Goal: Transaction & Acquisition: Purchase product/service

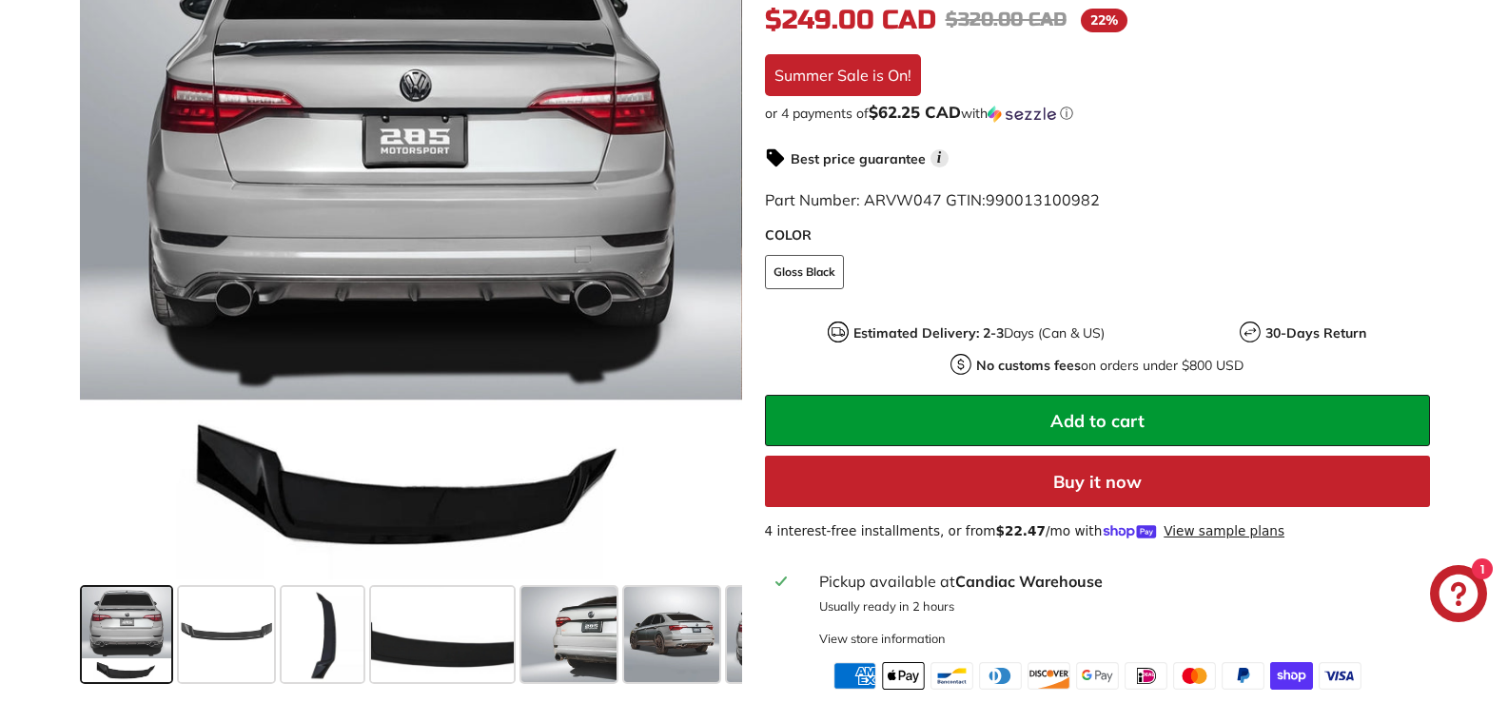
click at [149, 607] on span at bounding box center [126, 634] width 89 height 95
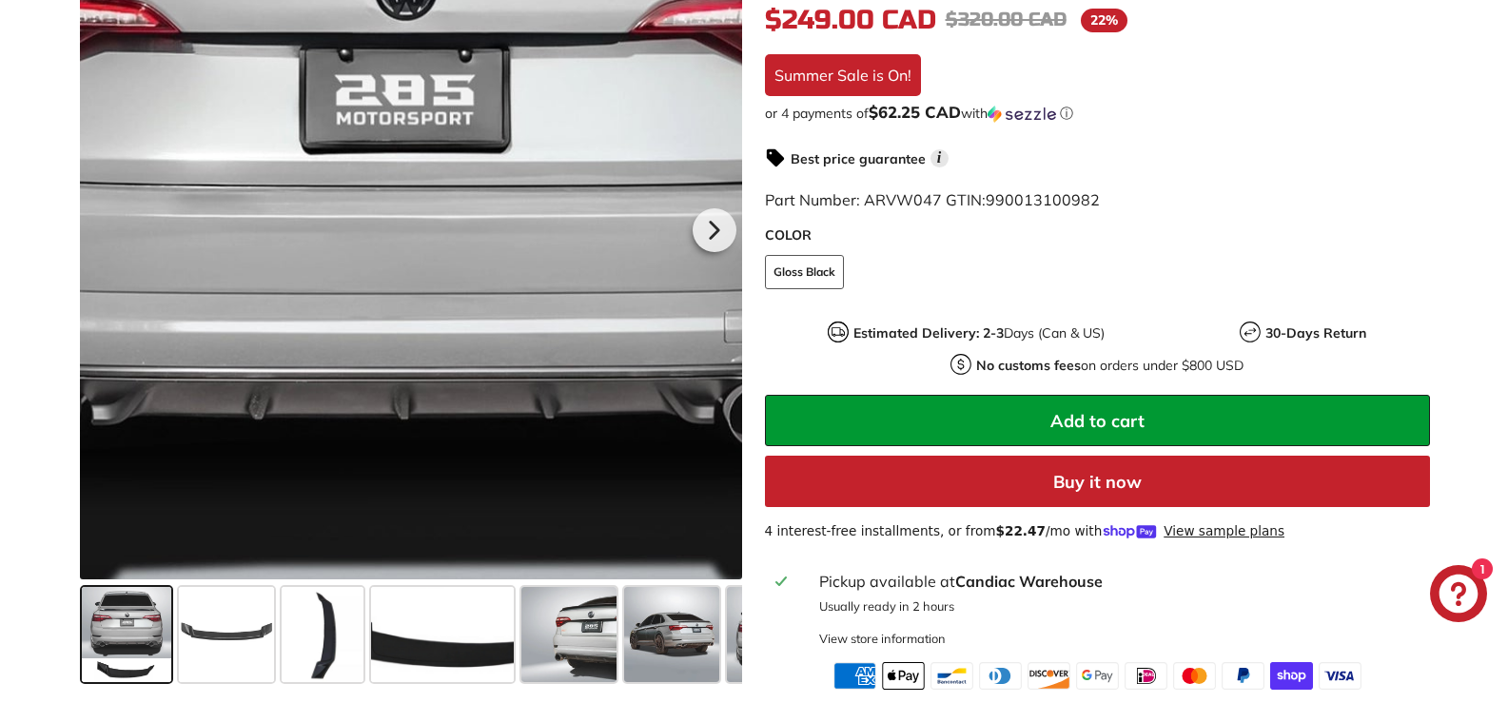
click at [425, 152] on div at bounding box center [410, 227] width 661 height 703
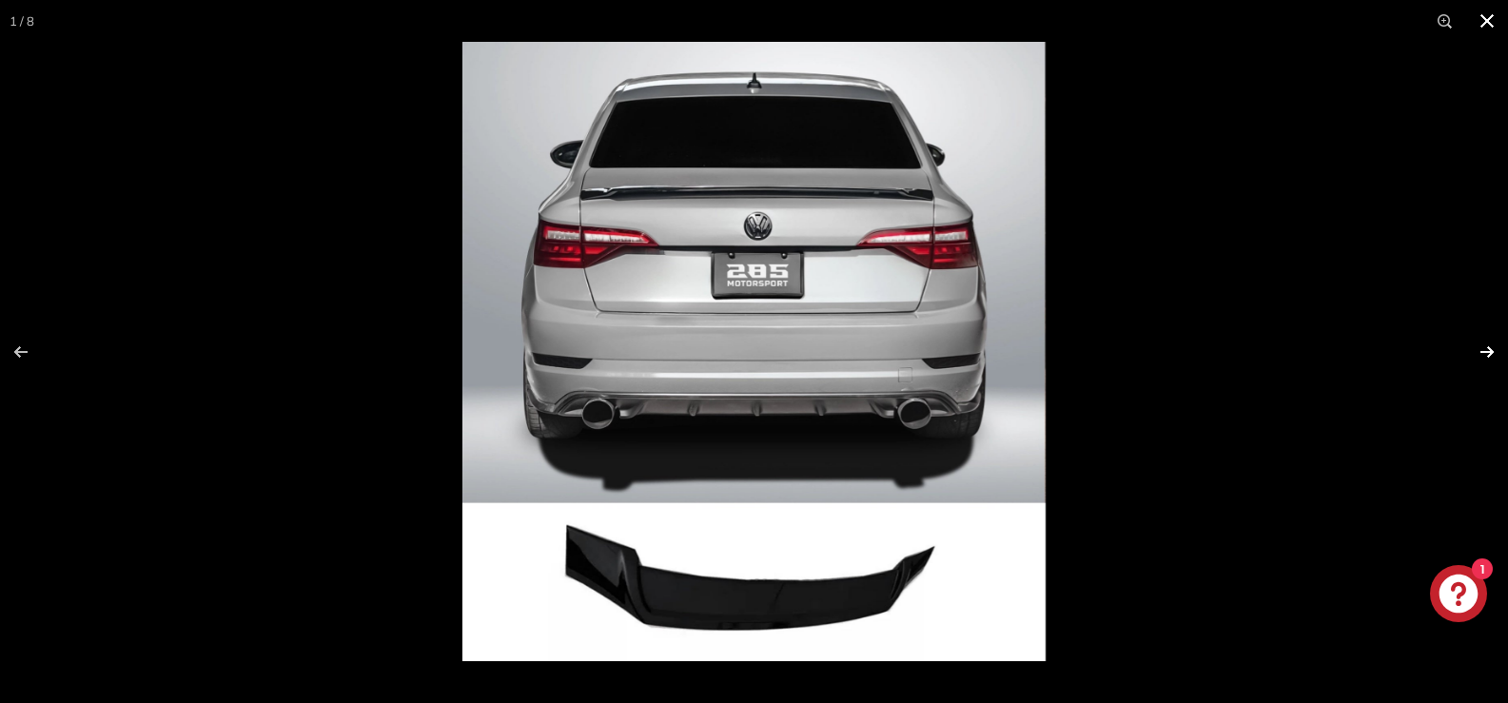
click at [1480, 351] on button at bounding box center [1474, 351] width 67 height 95
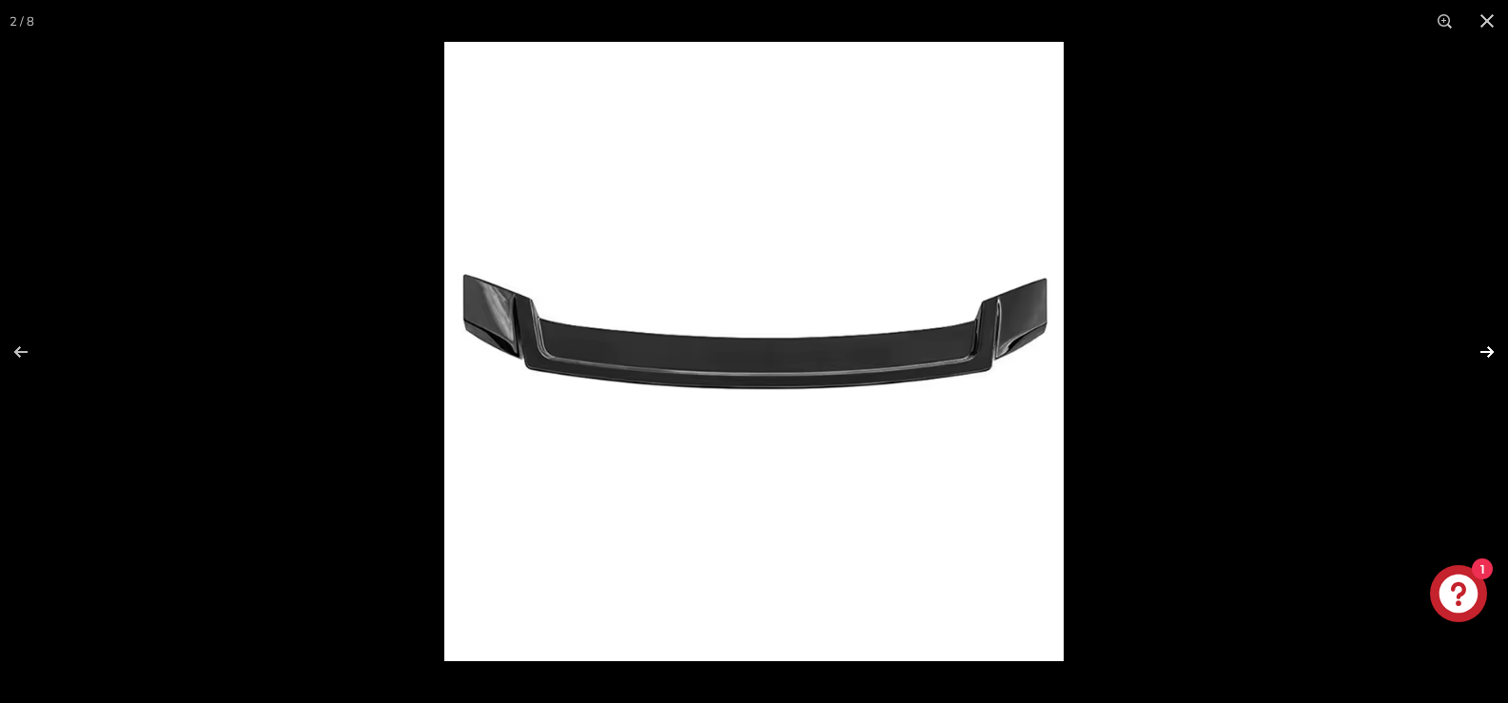
click at [1480, 351] on button at bounding box center [1474, 351] width 67 height 95
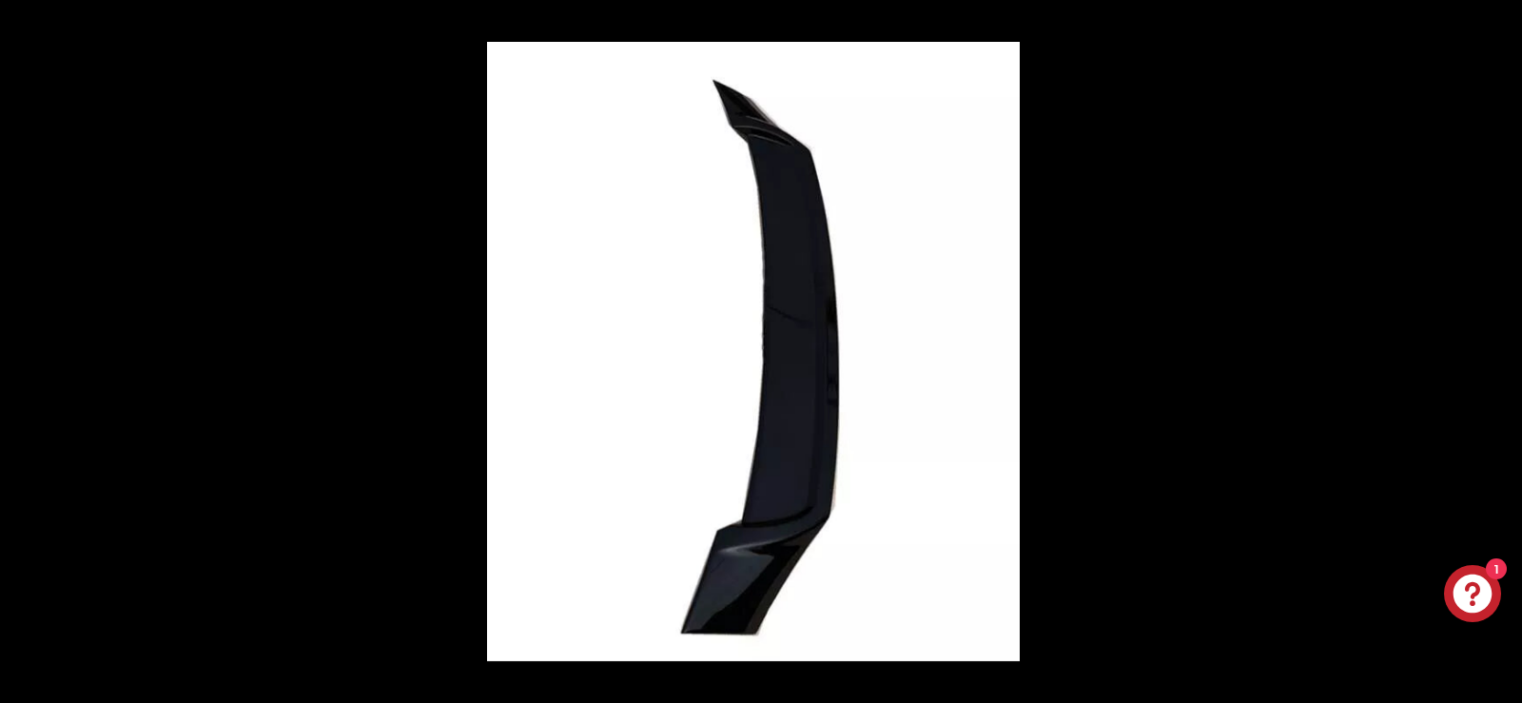
click at [1480, 351] on button at bounding box center [1489, 351] width 67 height 95
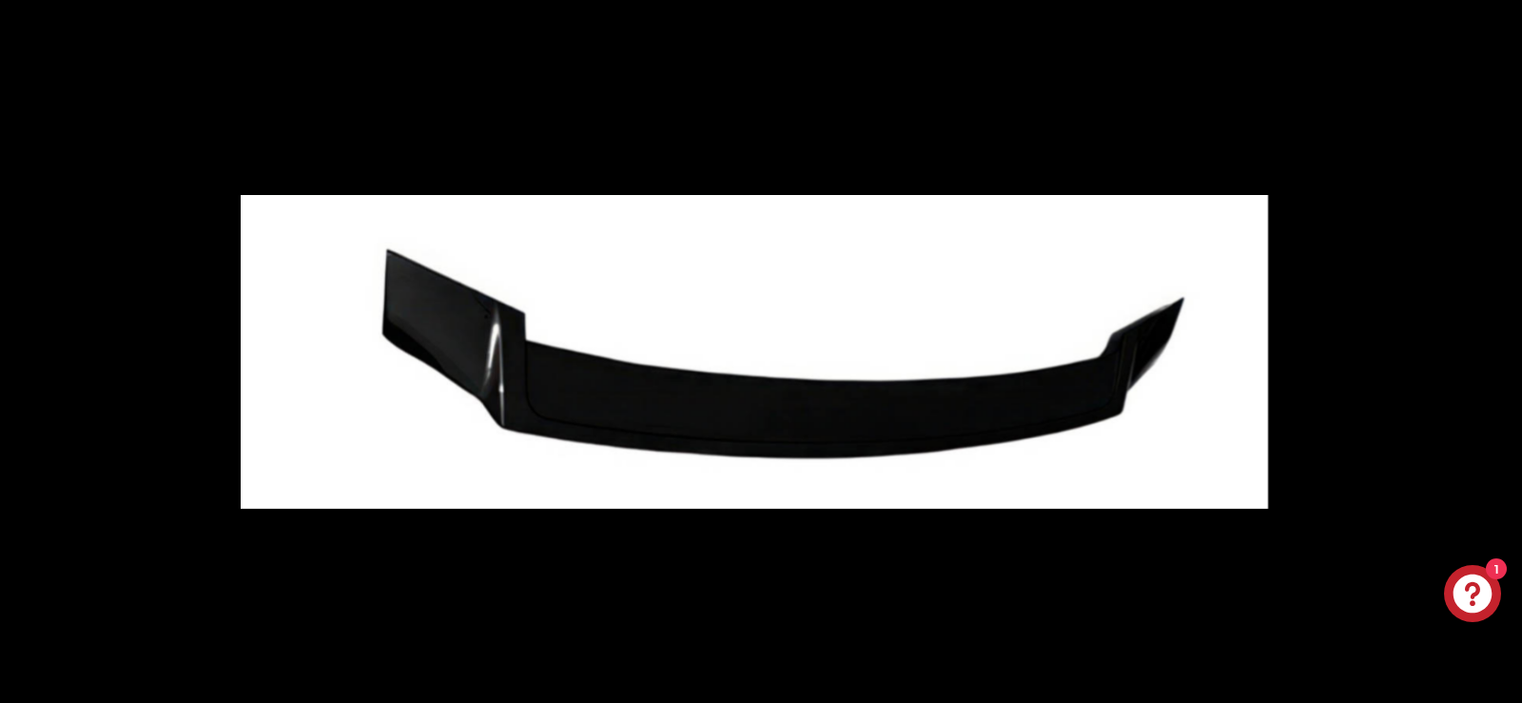
click at [1480, 351] on button at bounding box center [1489, 351] width 67 height 95
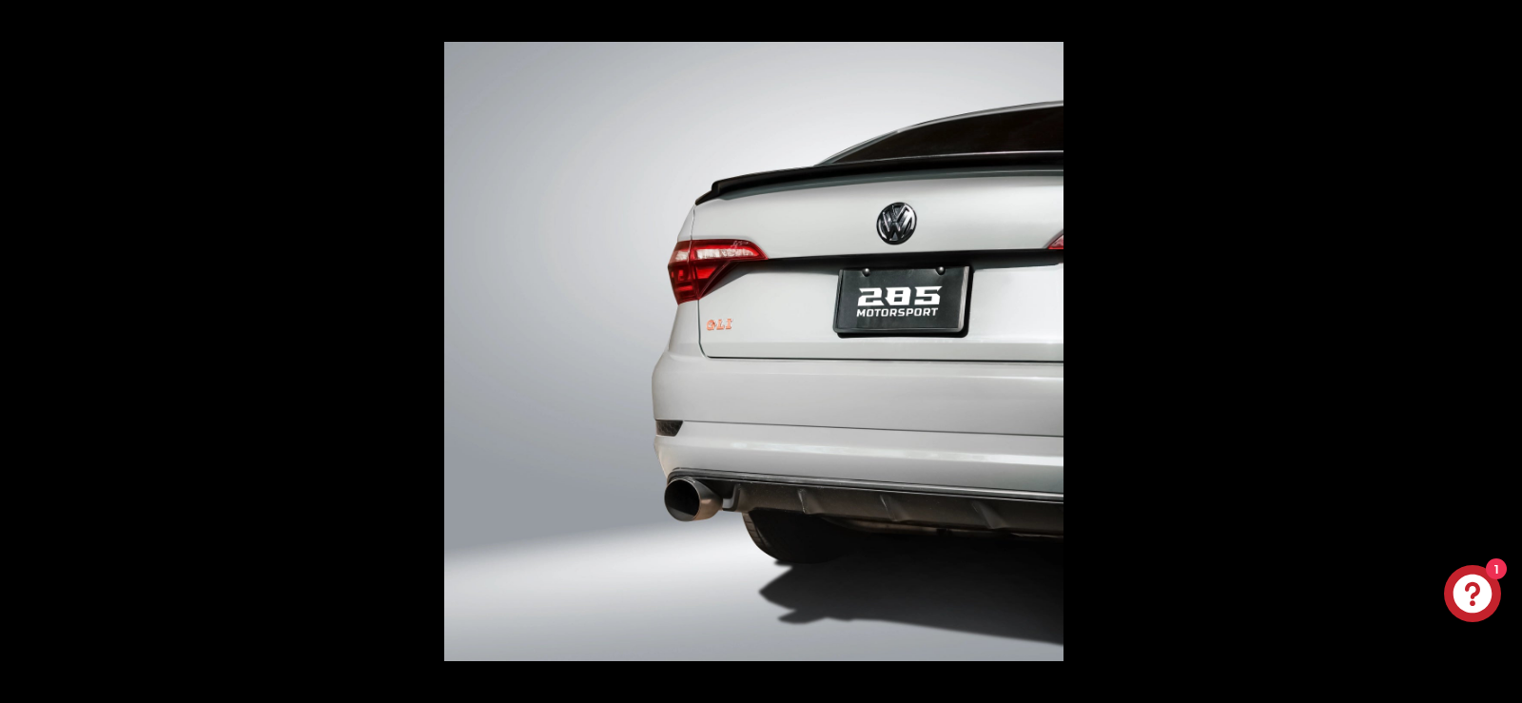
click at [1480, 351] on button at bounding box center [1489, 351] width 67 height 95
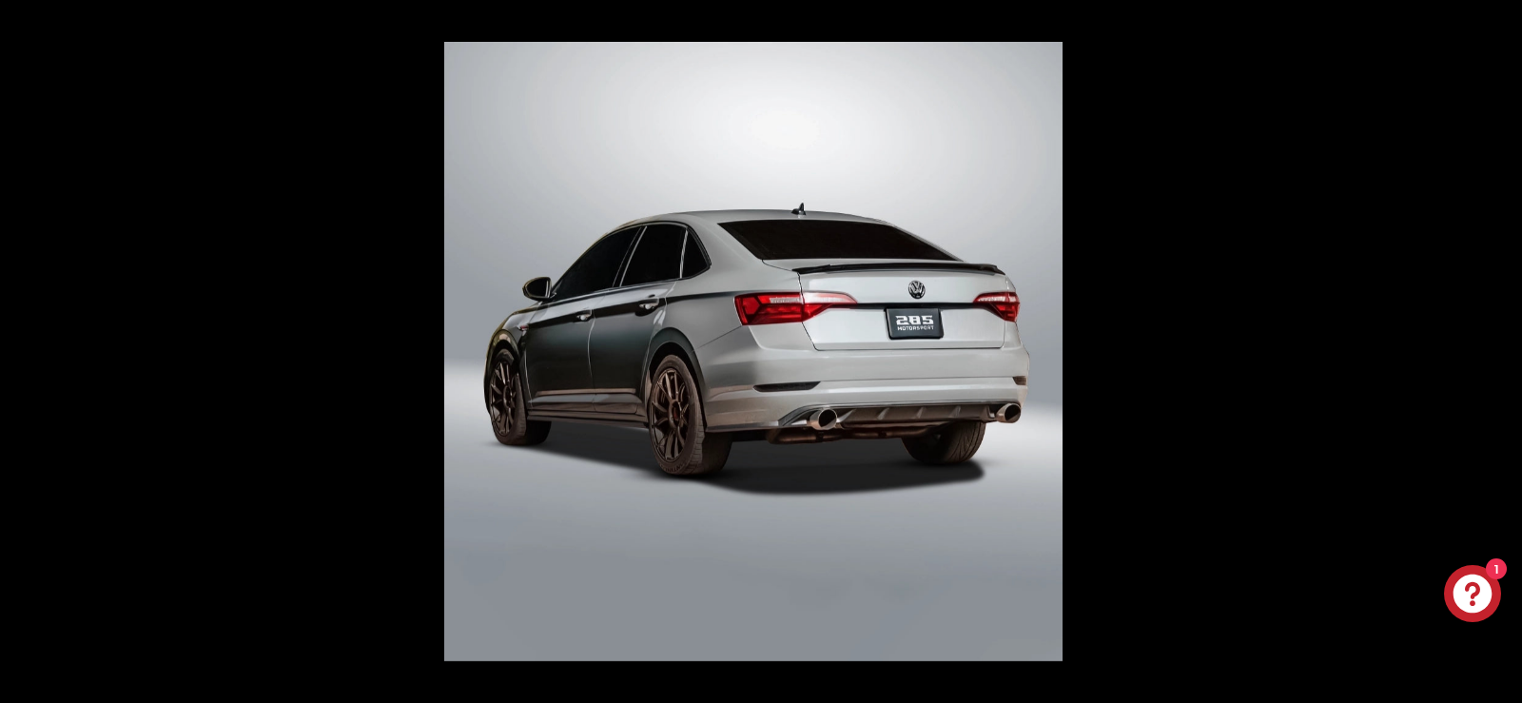
scroll to position [0, 187]
click at [1480, 351] on button at bounding box center [1489, 351] width 67 height 95
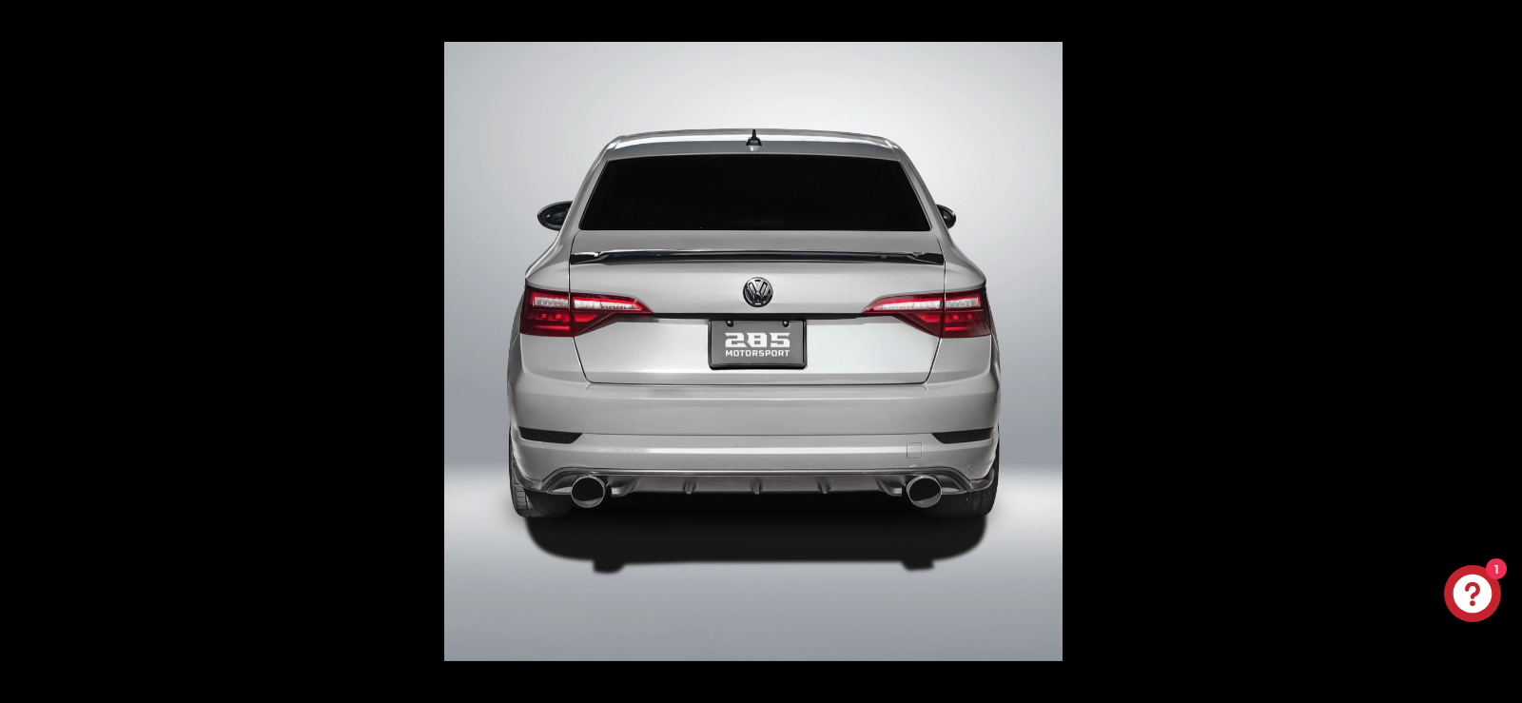
click at [1480, 351] on button at bounding box center [1489, 351] width 67 height 95
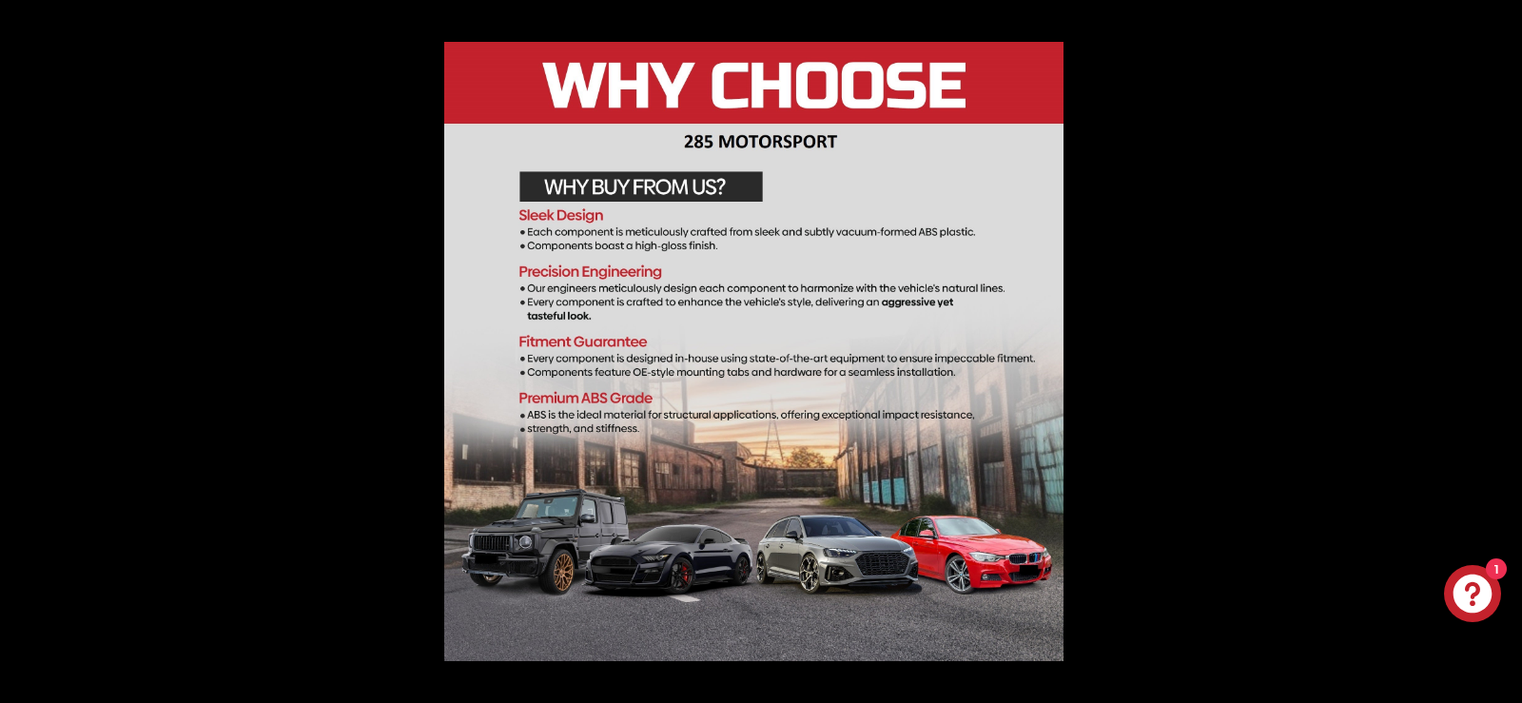
click at [1480, 351] on button at bounding box center [1489, 351] width 67 height 95
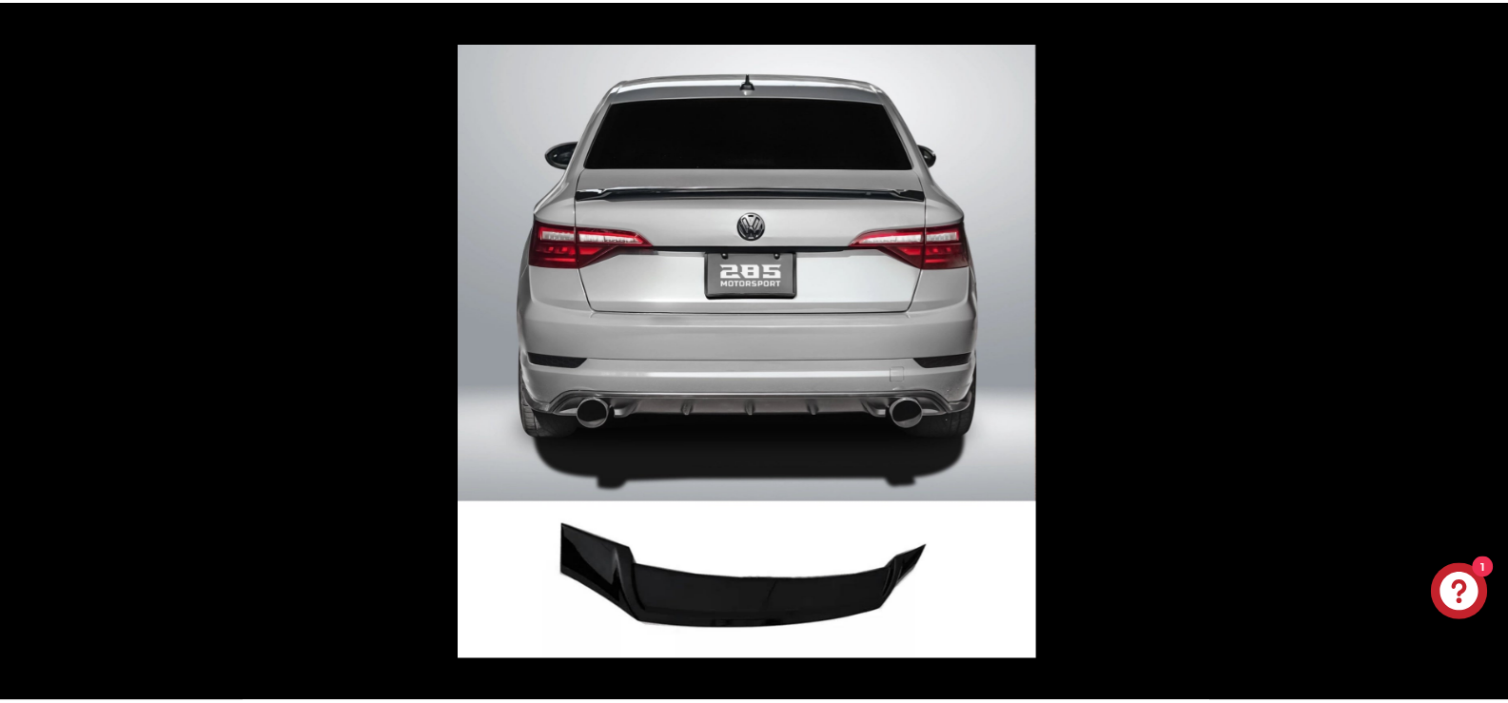
scroll to position [0, 0]
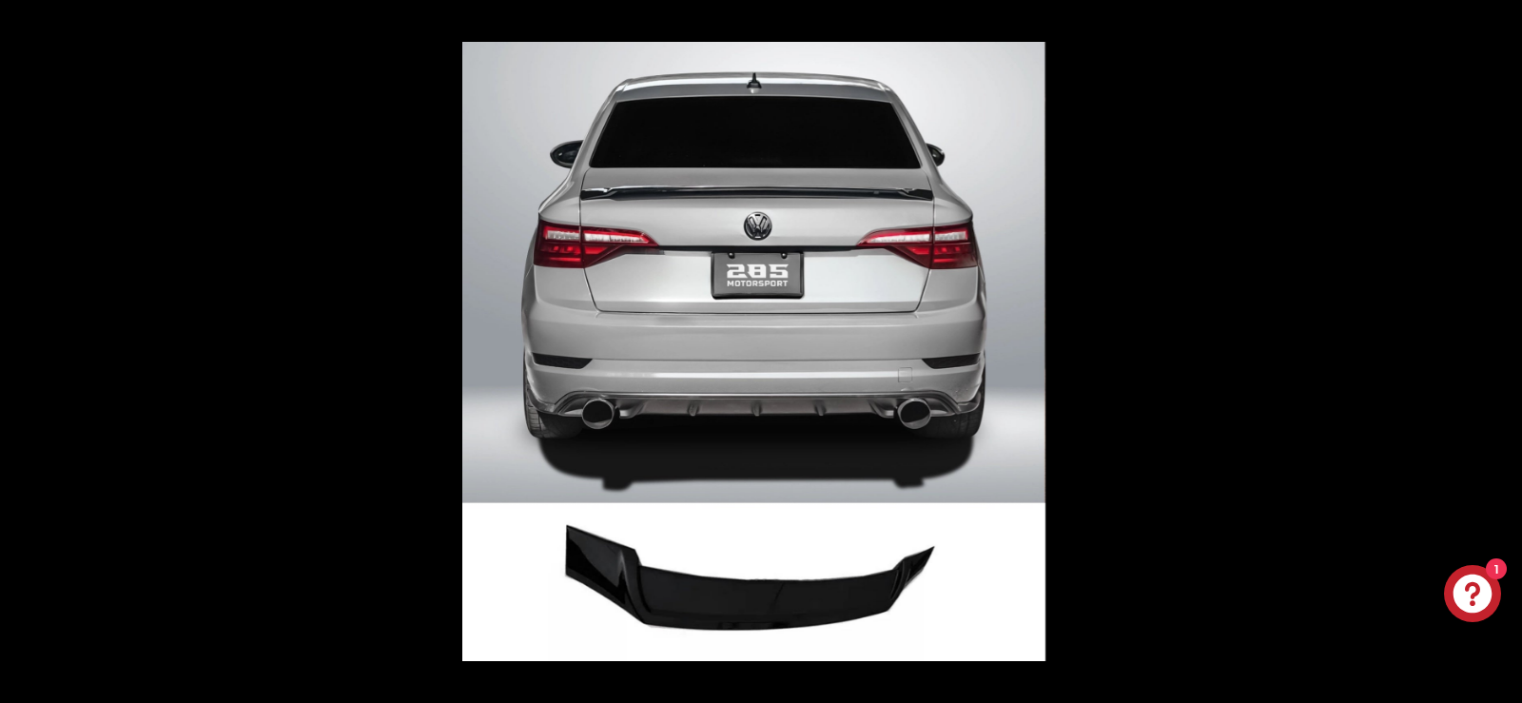
click at [1480, 351] on button at bounding box center [1489, 351] width 67 height 95
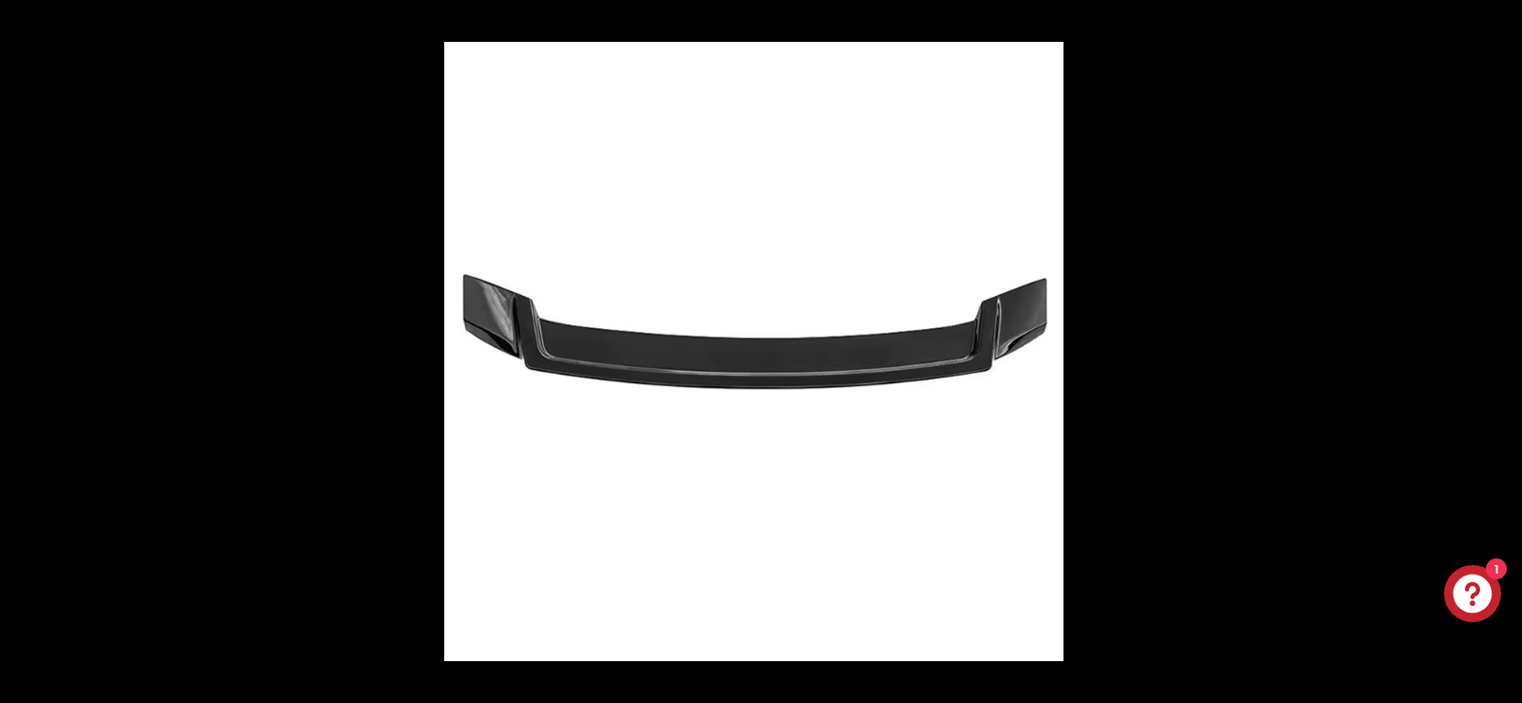
click at [1480, 351] on button at bounding box center [1489, 351] width 67 height 95
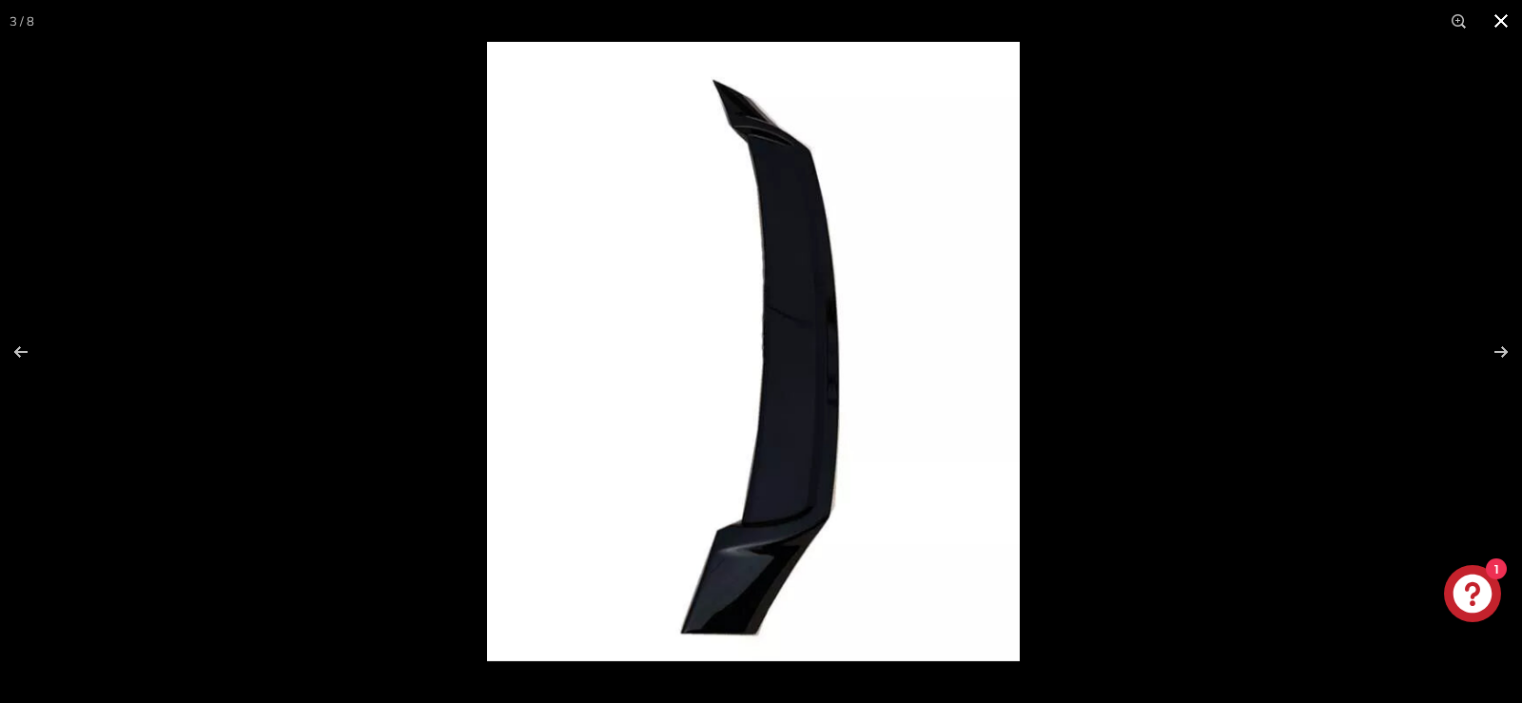
click at [1506, 19] on button at bounding box center [1501, 21] width 42 height 42
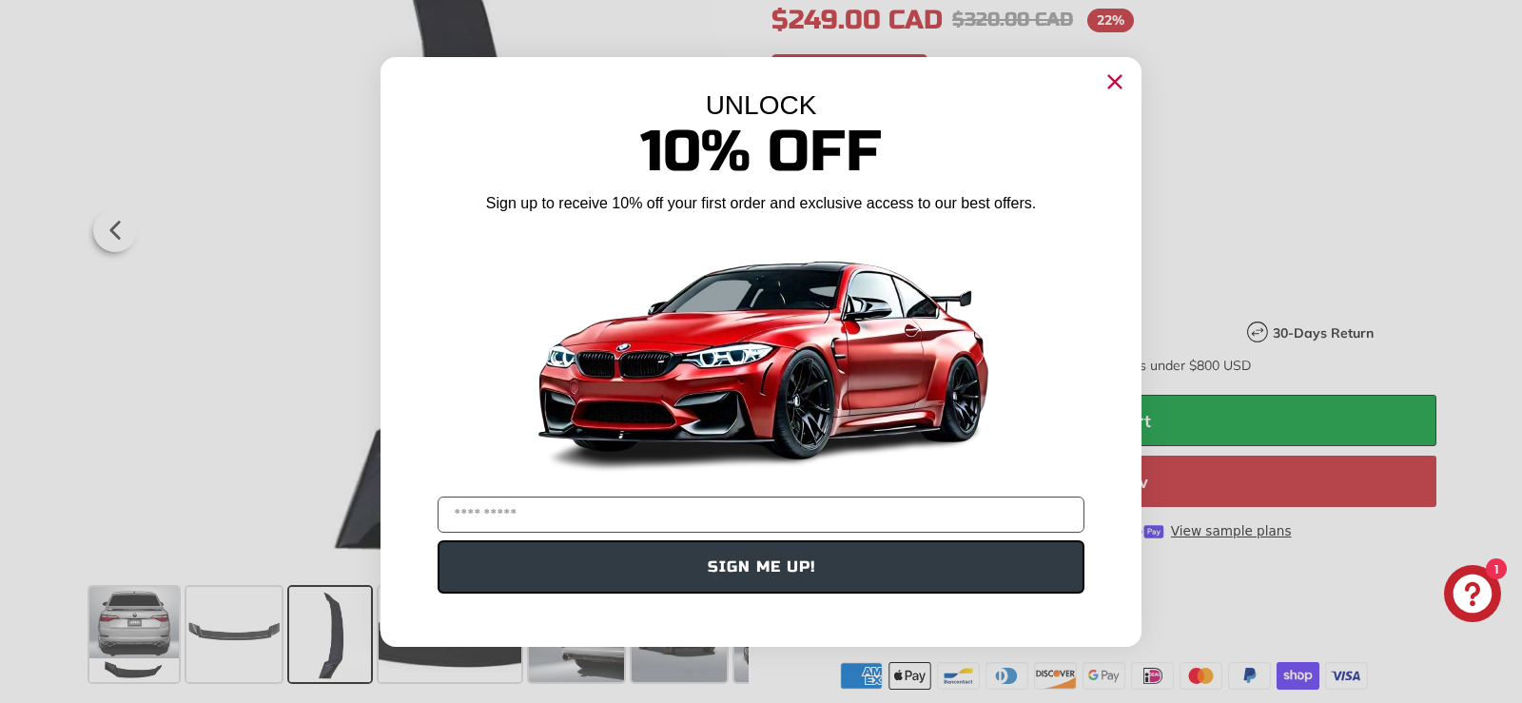
click at [1118, 84] on icon "Close dialog" at bounding box center [1115, 81] width 12 height 12
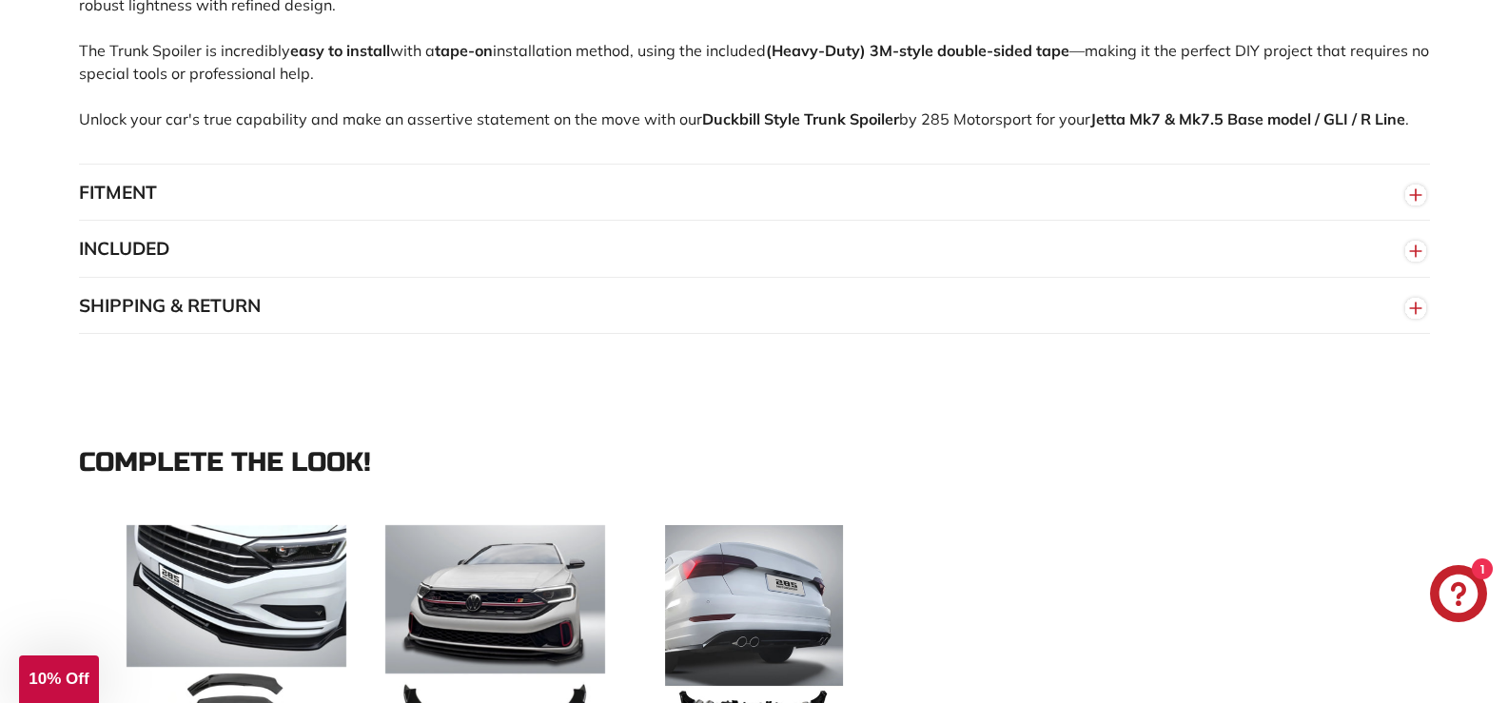
scroll to position [1484, 0]
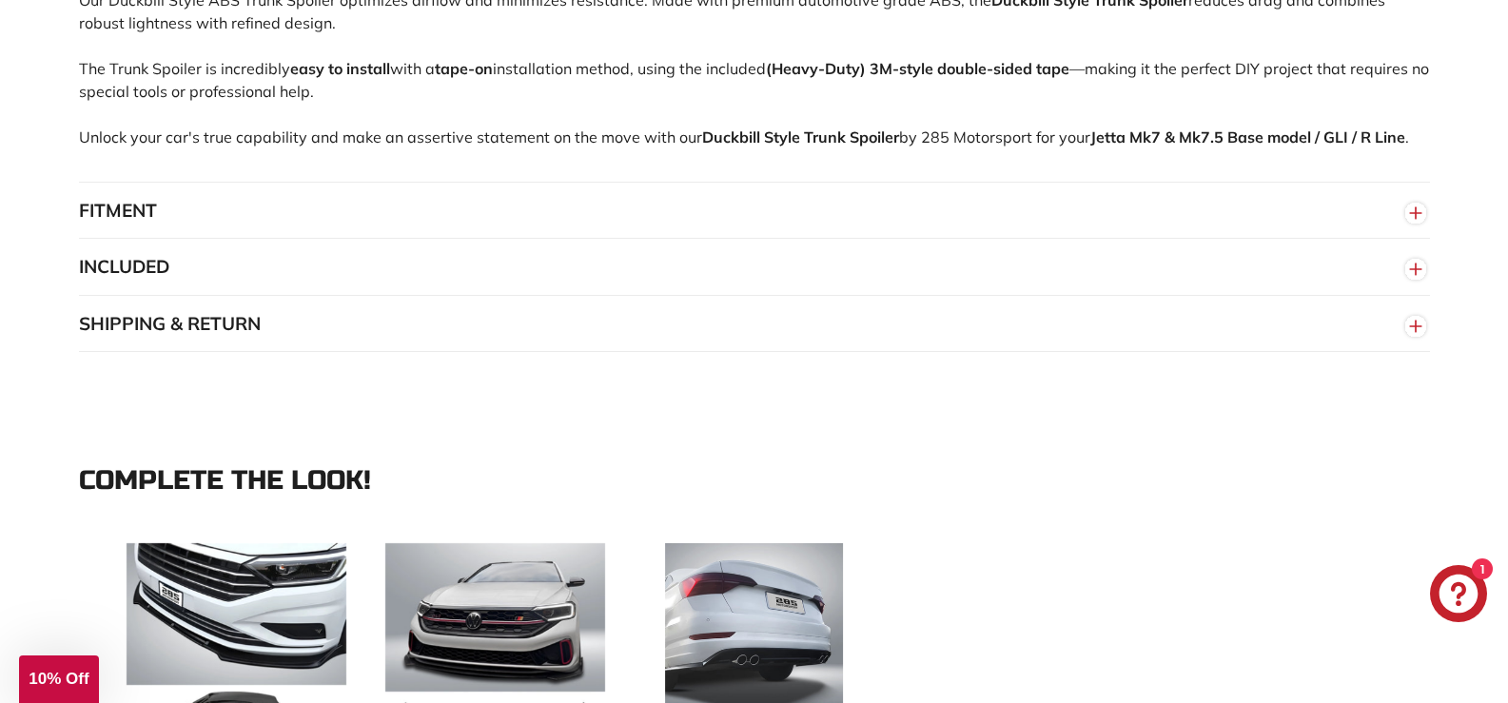
click at [1419, 196] on icon "button" at bounding box center [1415, 213] width 29 height 34
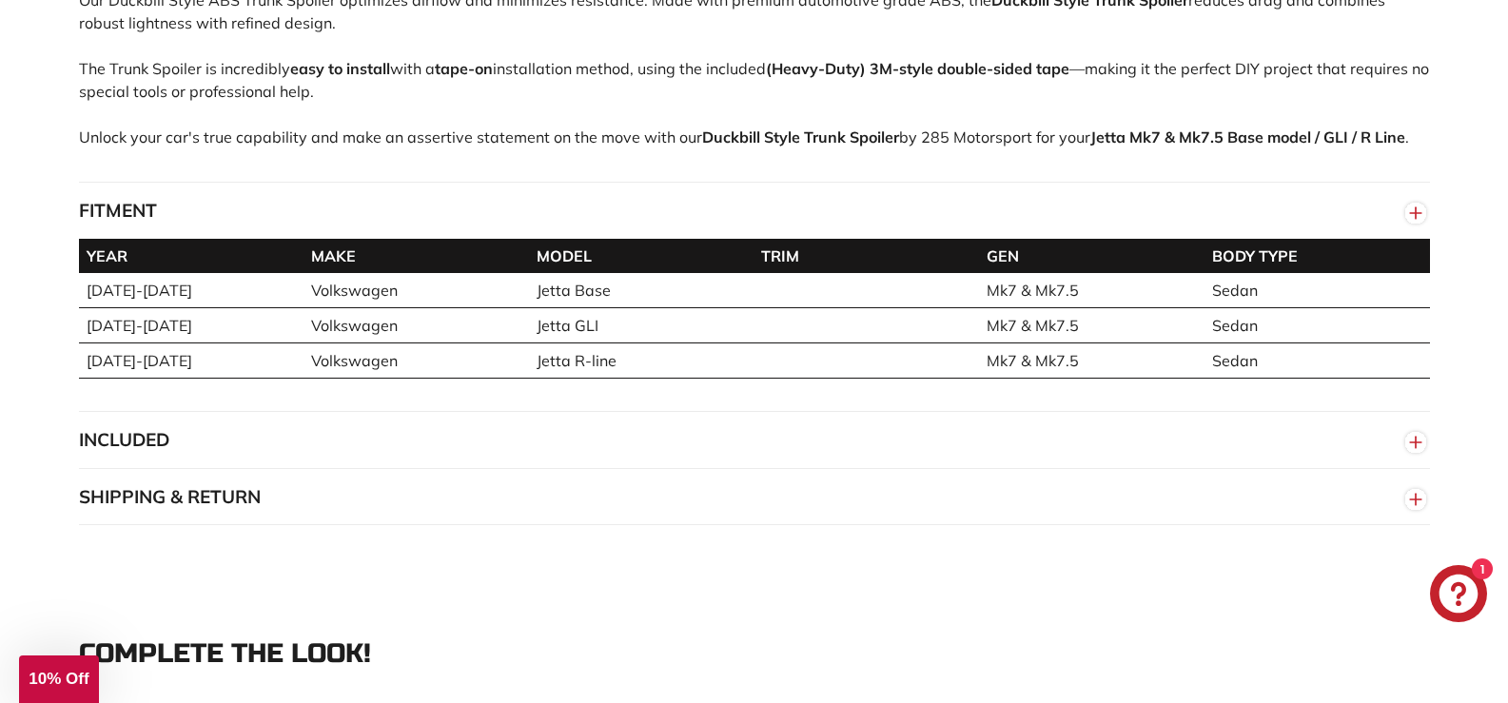
click at [1418, 432] on circle "button" at bounding box center [1415, 442] width 21 height 21
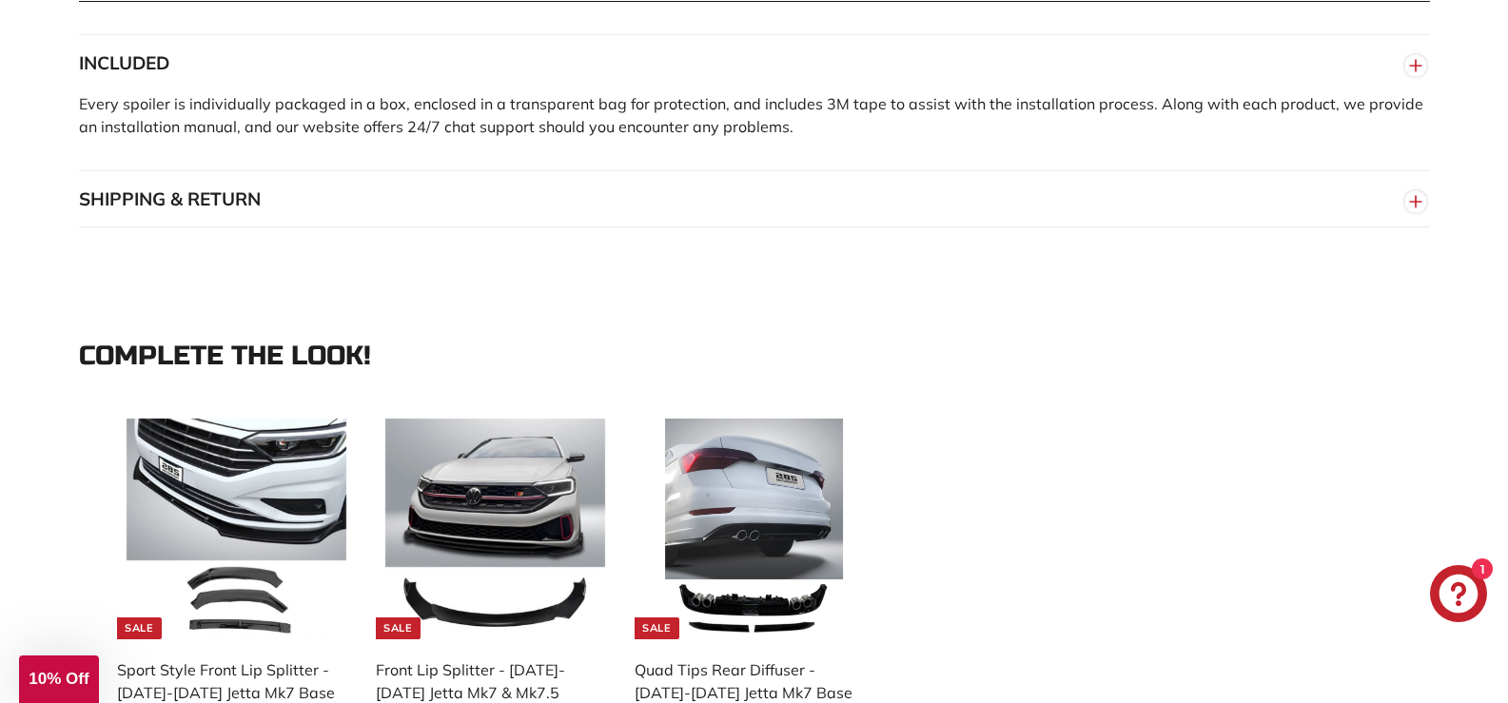
scroll to position [1880, 0]
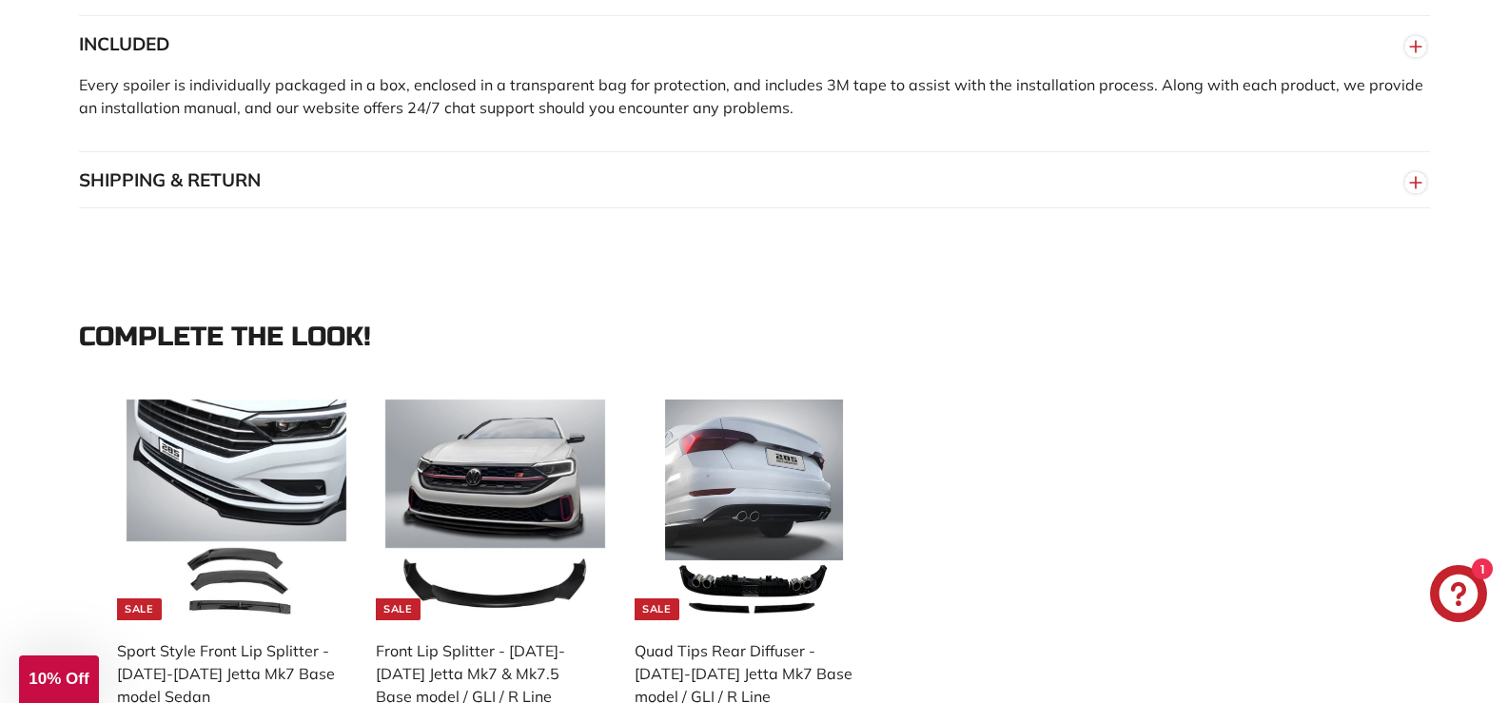
click at [1416, 177] on line "button" at bounding box center [1416, 182] width 0 height 11
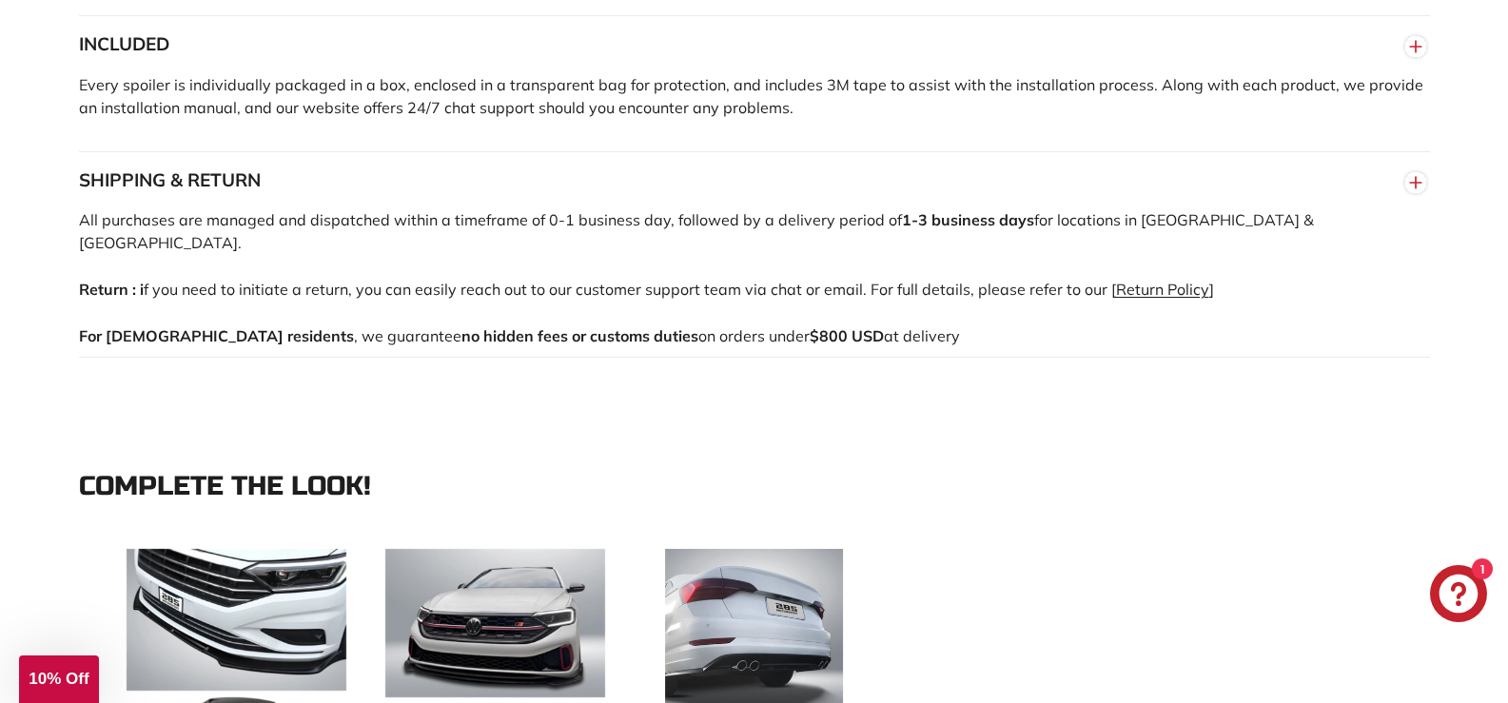
drag, startPoint x: 1507, startPoint y: 241, endPoint x: 1500, endPoint y: 257, distance: 17.5
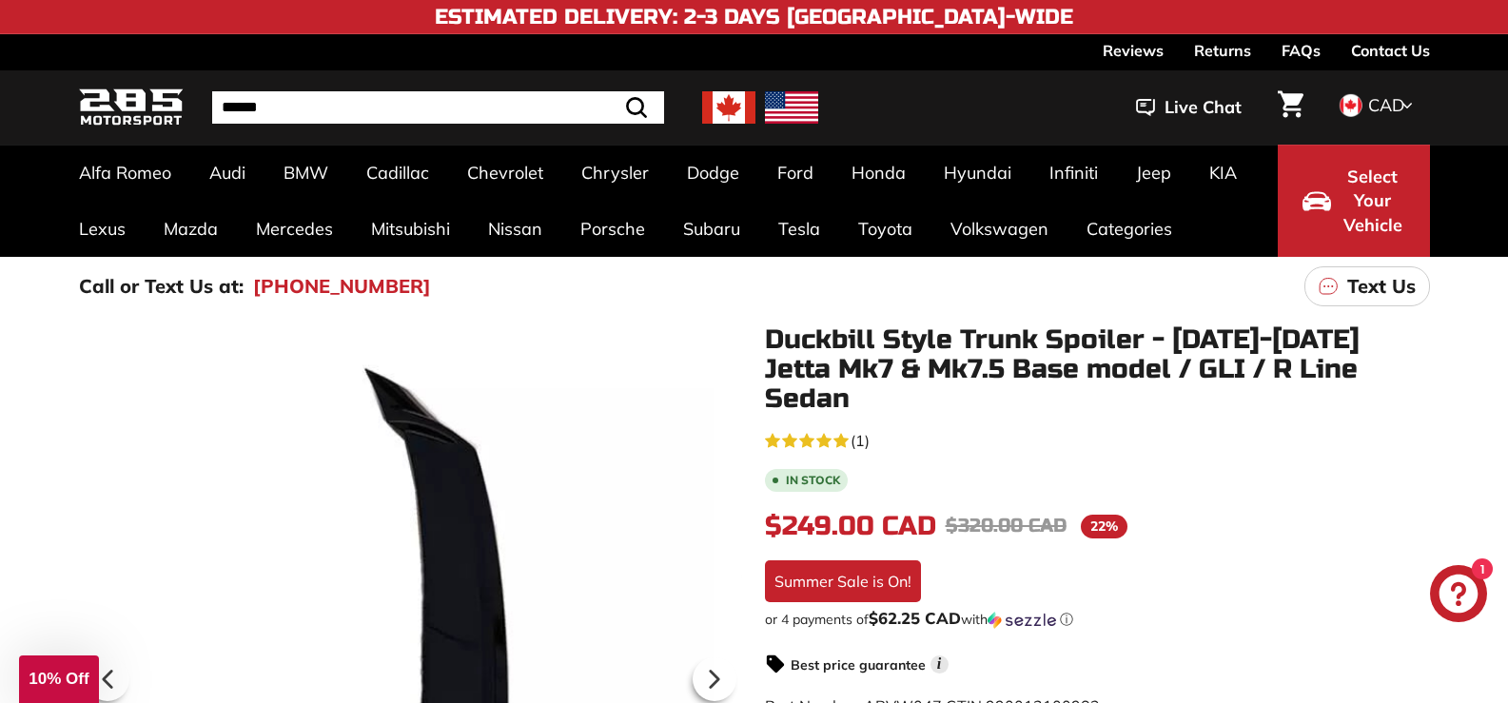
scroll to position [53, 0]
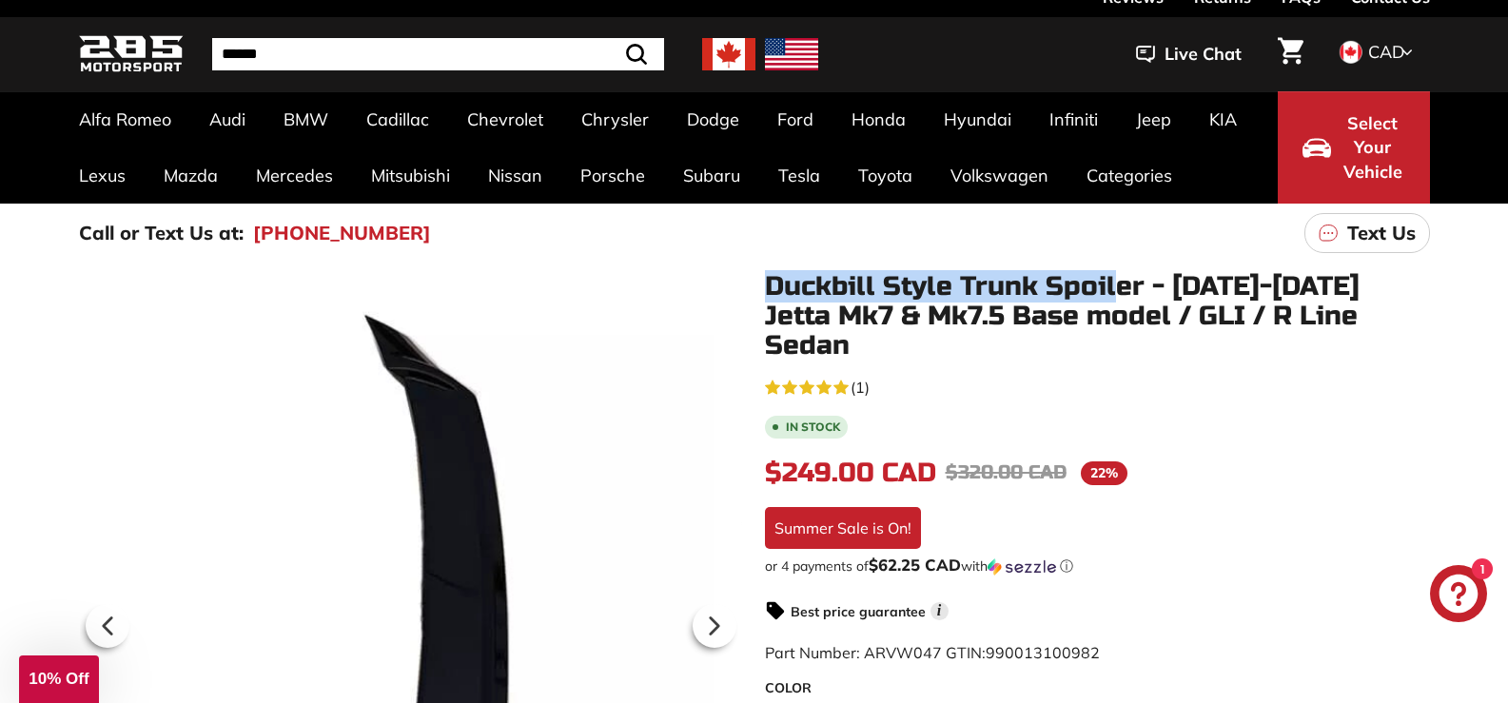
drag, startPoint x: 771, startPoint y: 283, endPoint x: 1324, endPoint y: 262, distance: 554.1
click at [1324, 262] on main "Call or Text Us at: [PHONE_NUMBER] Text Us .cls-1{fill:none;stroke:#000;stroke-…" at bounding box center [754, 673] width 1508 height 939
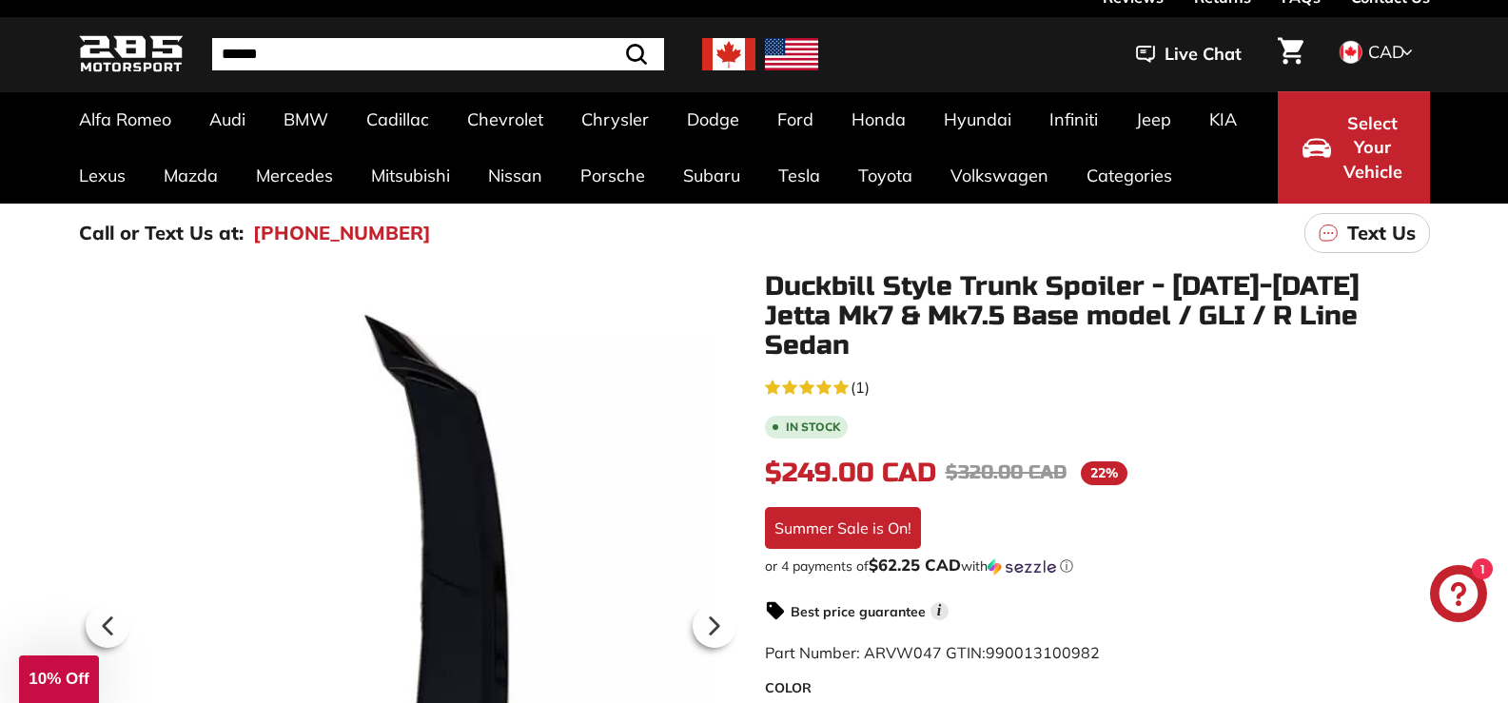
click at [1375, 292] on h1 "Duckbill Style Trunk Spoiler - [DATE]-[DATE] Jetta Mk7 & Mk7.5 Base model / GLI…" at bounding box center [1097, 316] width 665 height 88
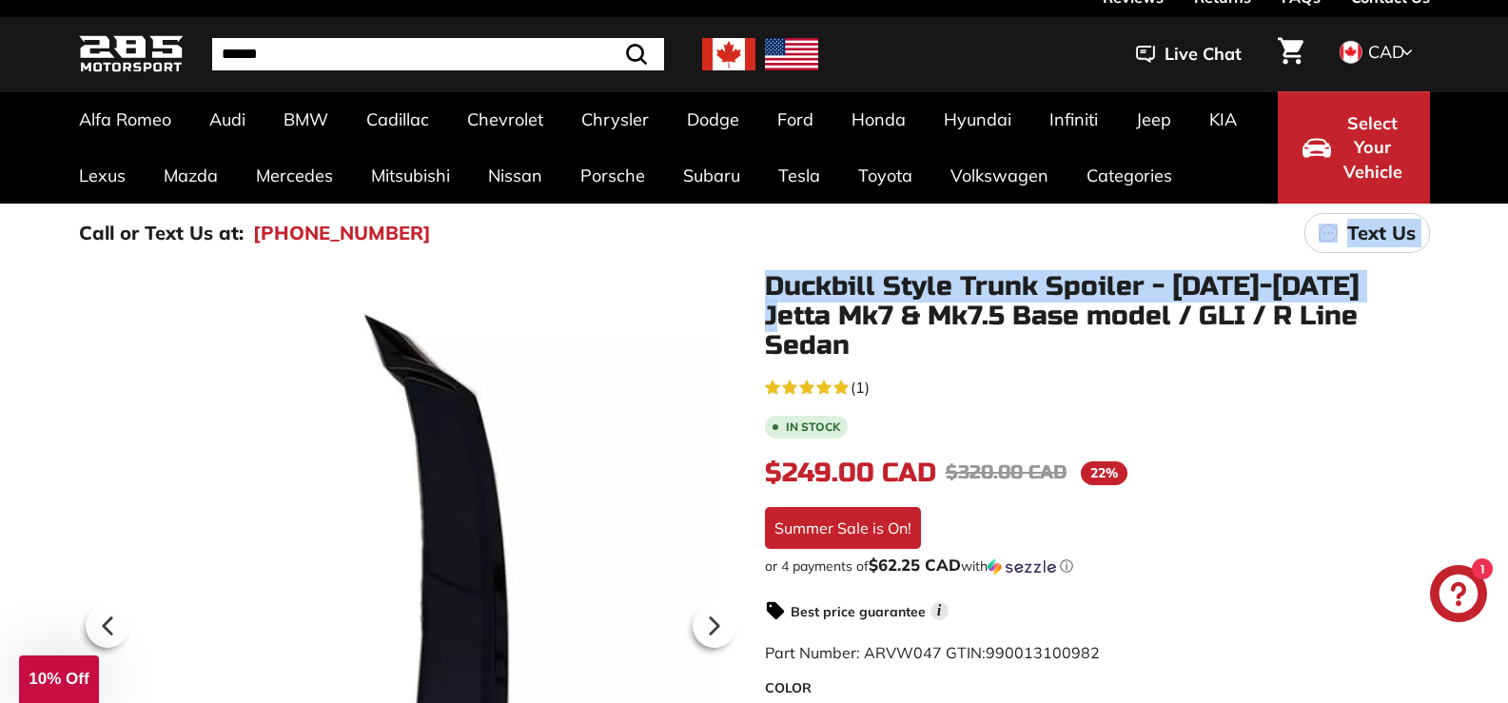
drag, startPoint x: 1381, startPoint y: 289, endPoint x: 756, endPoint y: 251, distance: 626.2
click at [756, 251] on main "Call or Text Us at: [PHONE_NUMBER] Text Us .cls-1{fill:none;stroke:#000;stroke-…" at bounding box center [754, 673] width 1508 height 939
click at [1354, 116] on span "Select Your Vehicle" at bounding box center [1372, 147] width 65 height 73
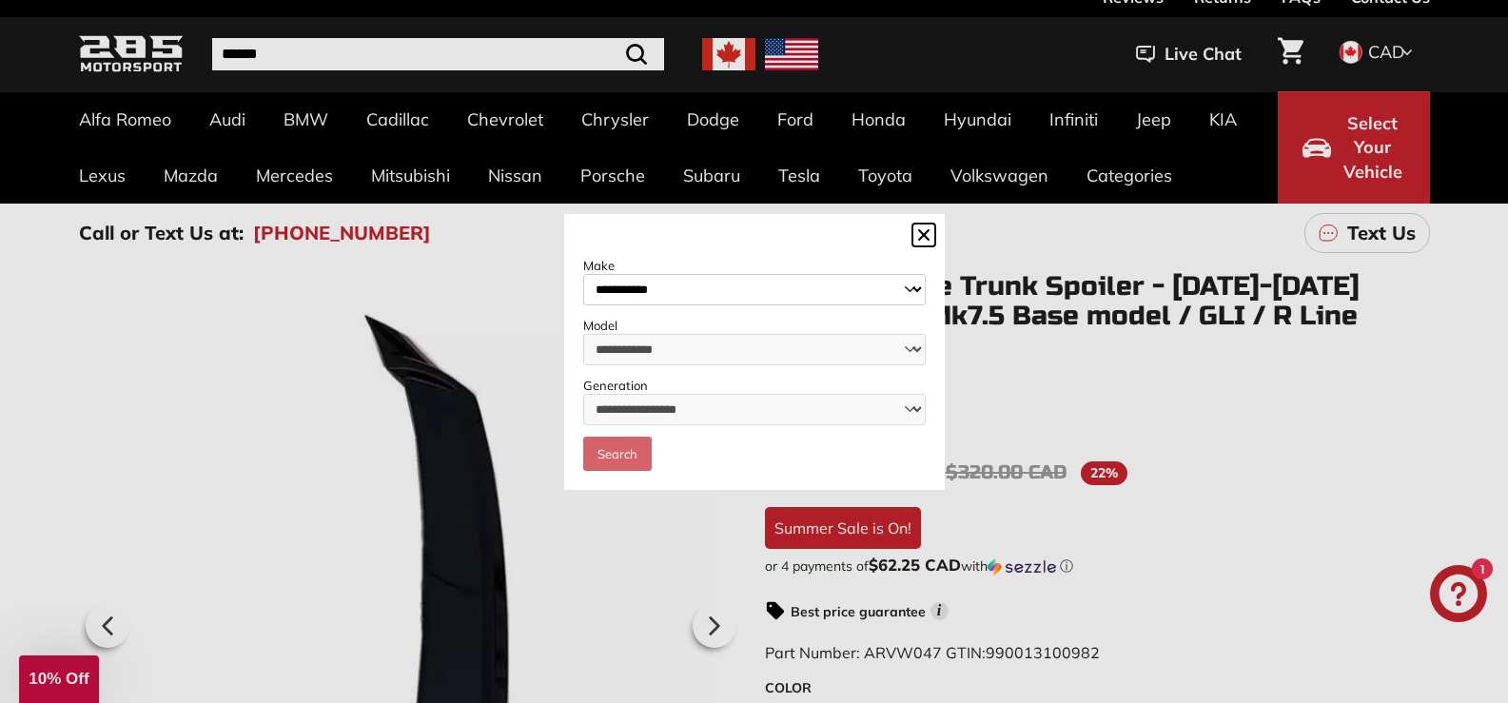
click at [763, 280] on select "**********" at bounding box center [754, 289] width 342 height 31
select select "**********"
click at [583, 274] on select "**********" at bounding box center [754, 289] width 342 height 31
click at [913, 352] on select "**********" at bounding box center [754, 349] width 342 height 31
select select "*****"
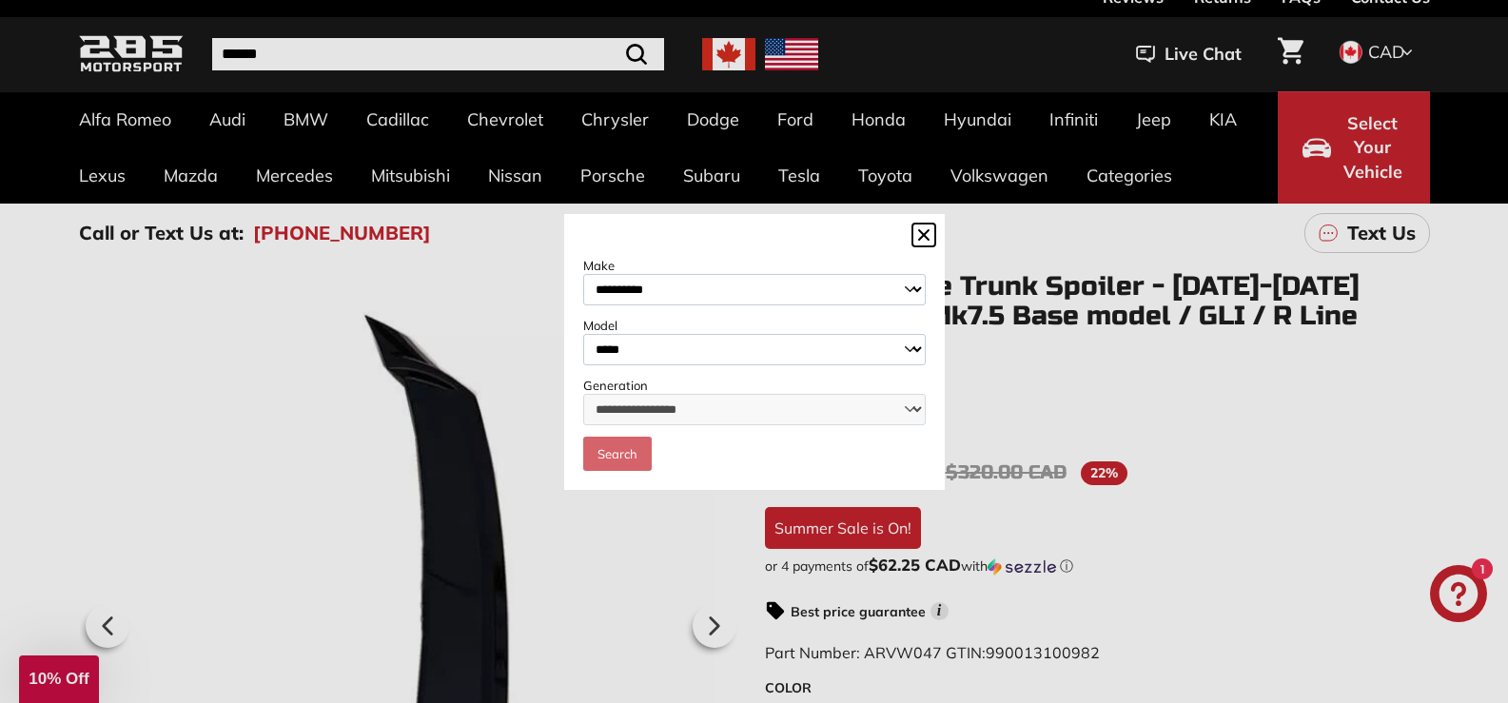
click at [583, 334] on select "**********" at bounding box center [754, 349] width 342 height 31
click at [903, 417] on select "**********" at bounding box center [754, 409] width 342 height 31
select select "**********"
click at [583, 395] on select "**********" at bounding box center [754, 409] width 342 height 31
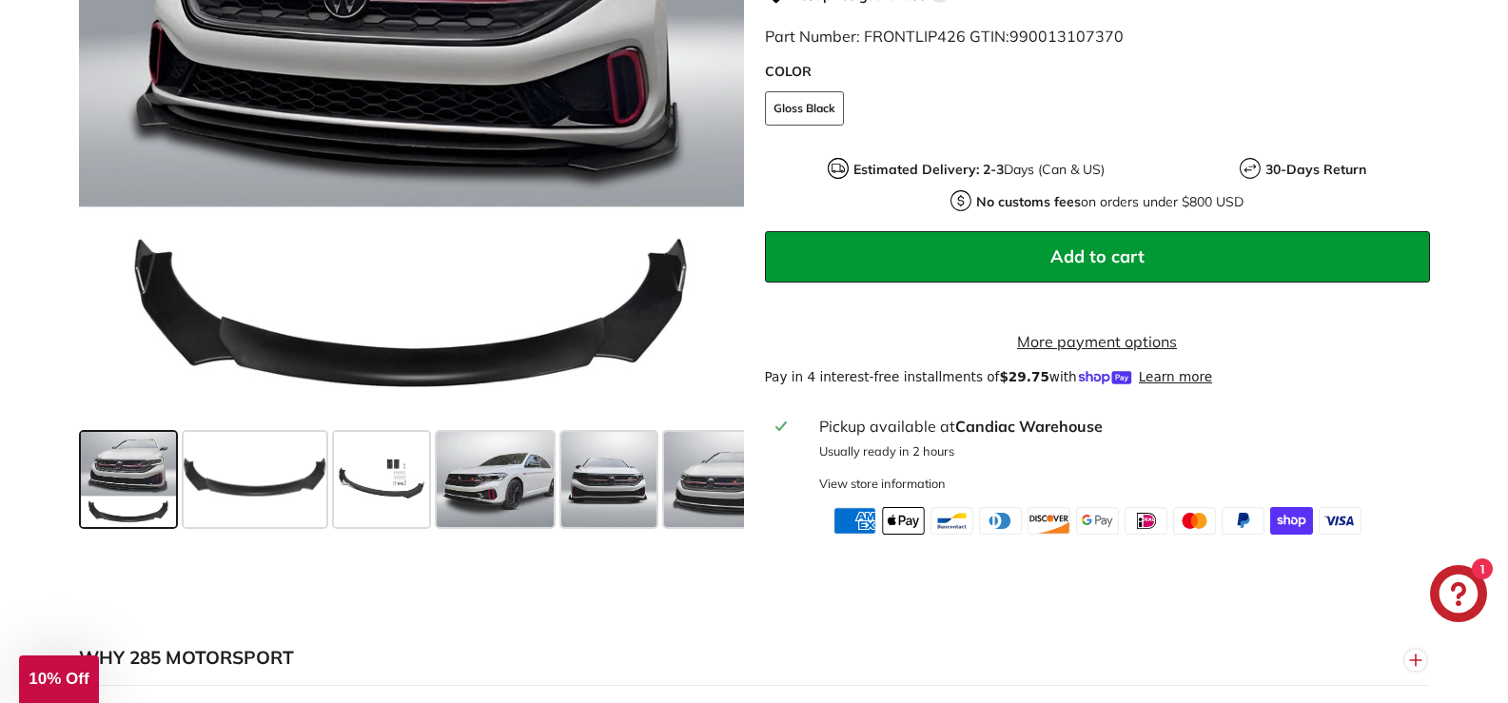
scroll to position [528, 0]
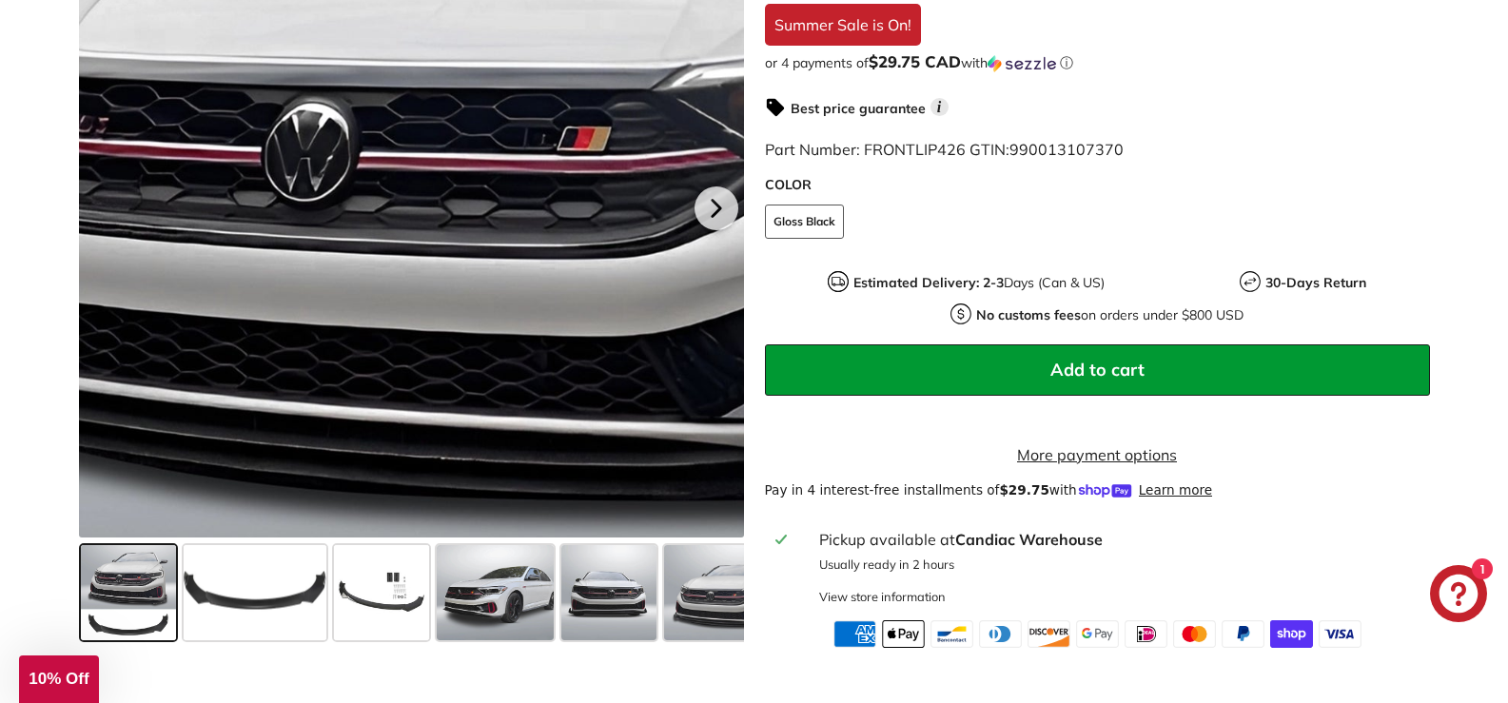
click at [382, 78] on div at bounding box center [411, 205] width 665 height 665
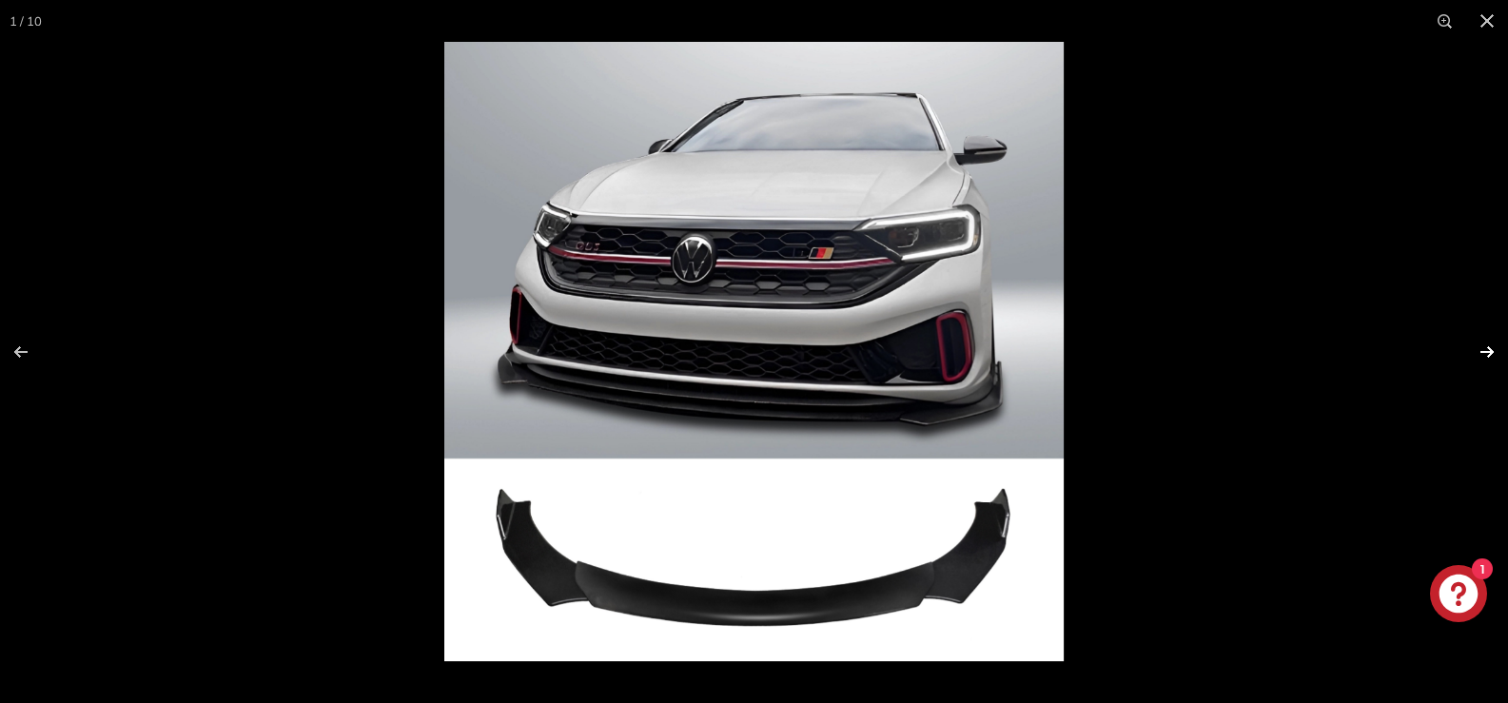
click at [1489, 350] on button at bounding box center [1474, 351] width 67 height 95
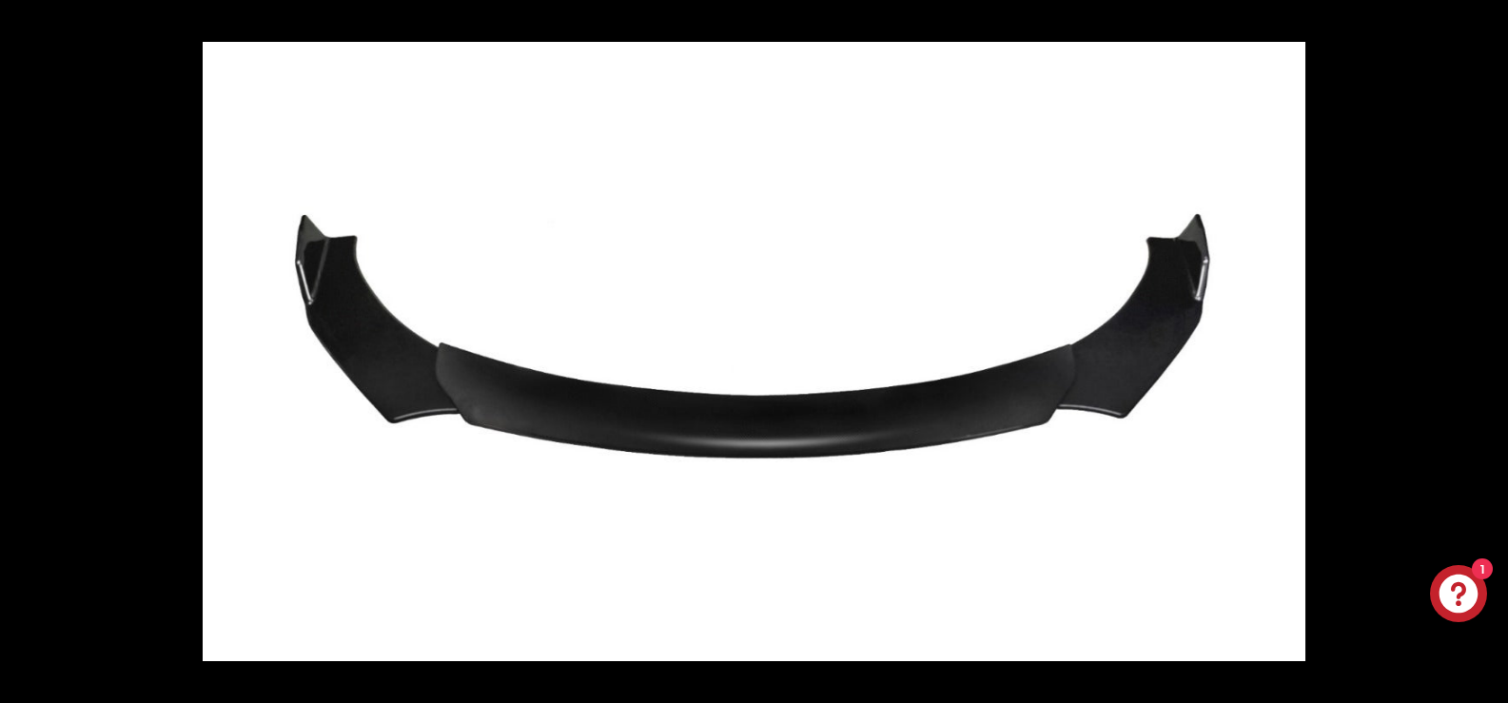
click at [1489, 350] on button at bounding box center [1474, 351] width 67 height 95
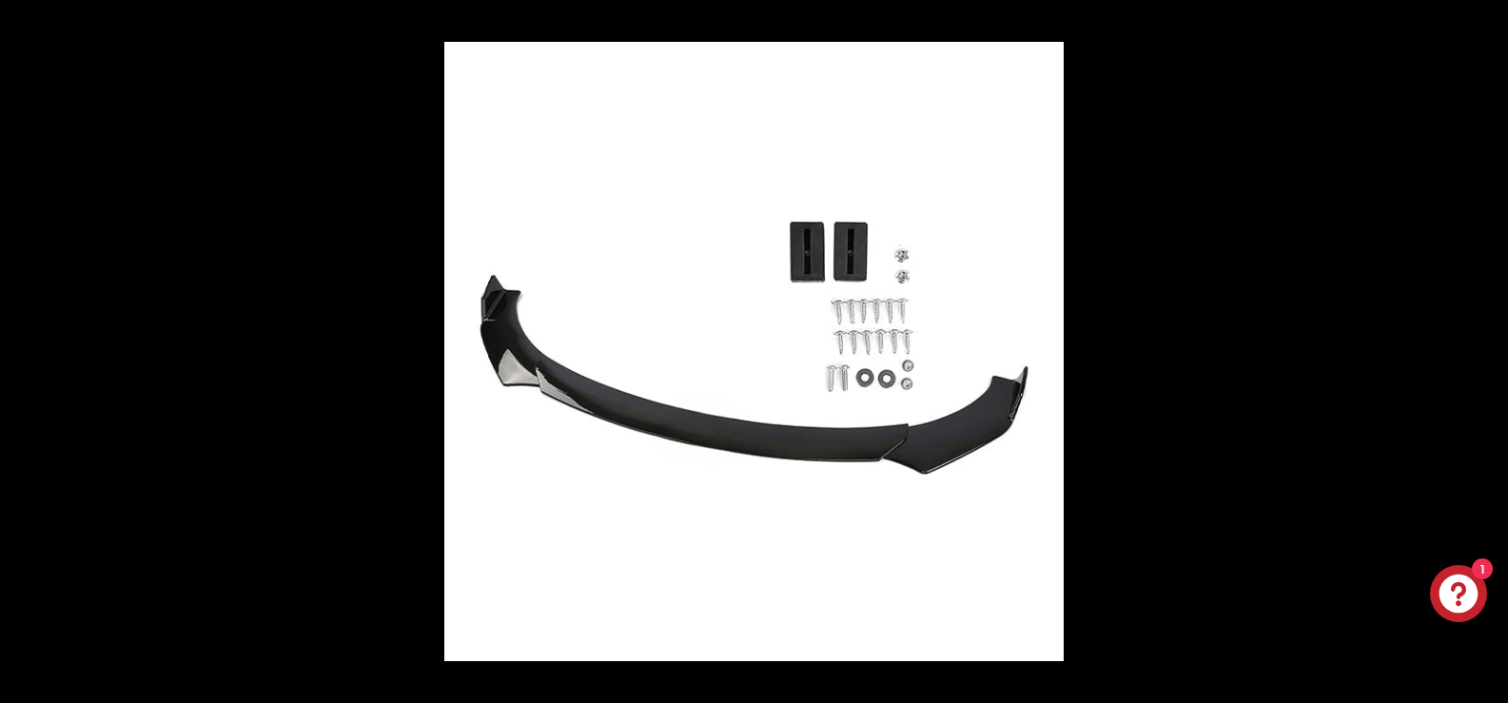
click at [1489, 350] on button at bounding box center [1474, 351] width 67 height 95
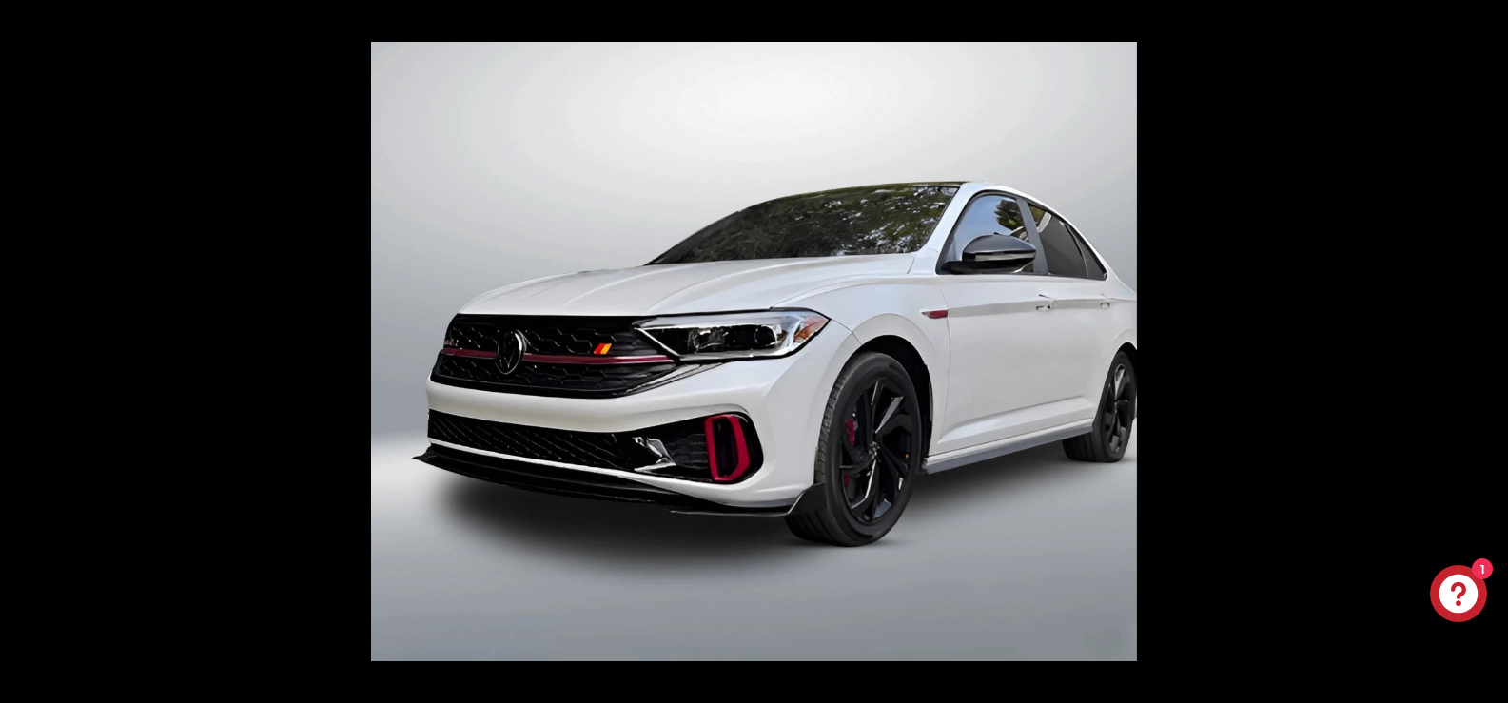
click at [1489, 350] on button at bounding box center [1474, 351] width 67 height 95
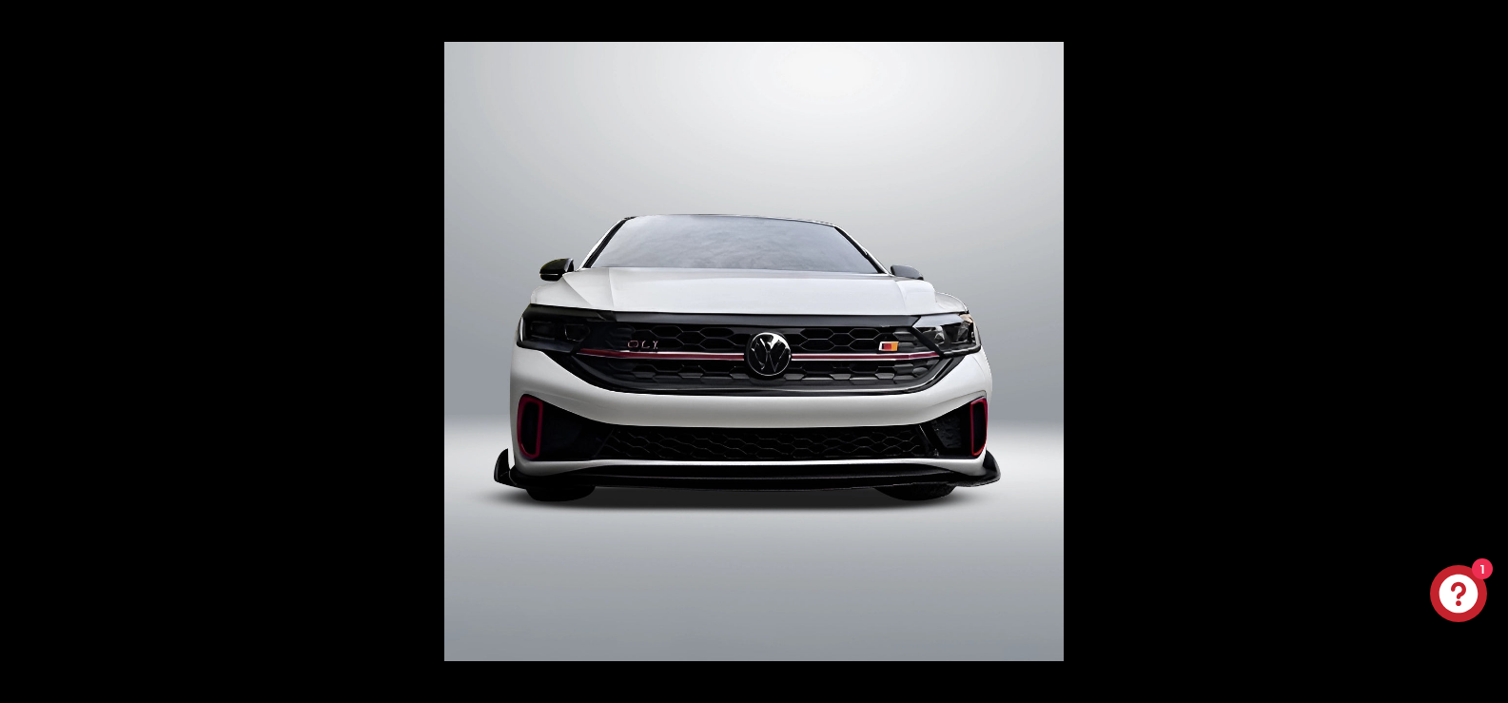
click at [1489, 350] on button at bounding box center [1474, 351] width 67 height 95
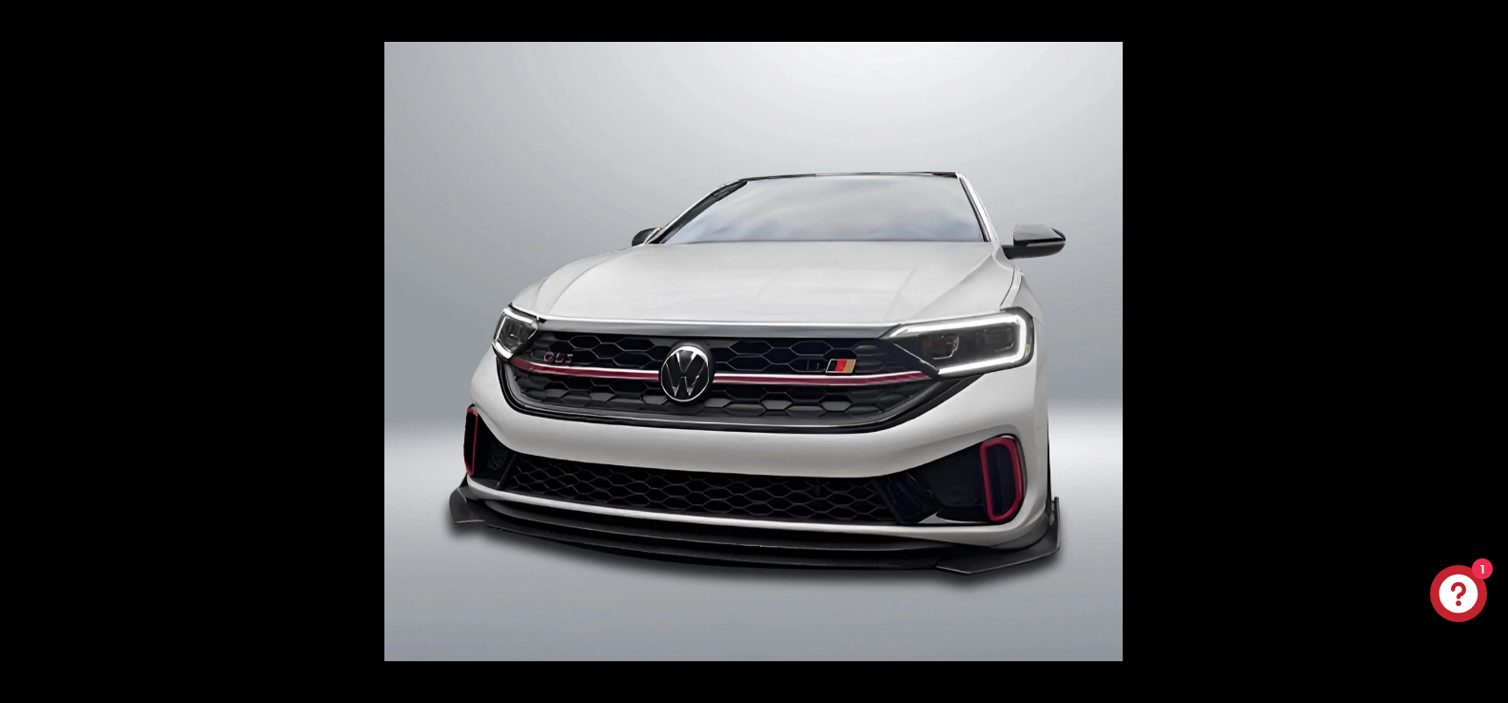
scroll to position [0, 310]
click at [1489, 350] on button at bounding box center [1474, 351] width 67 height 95
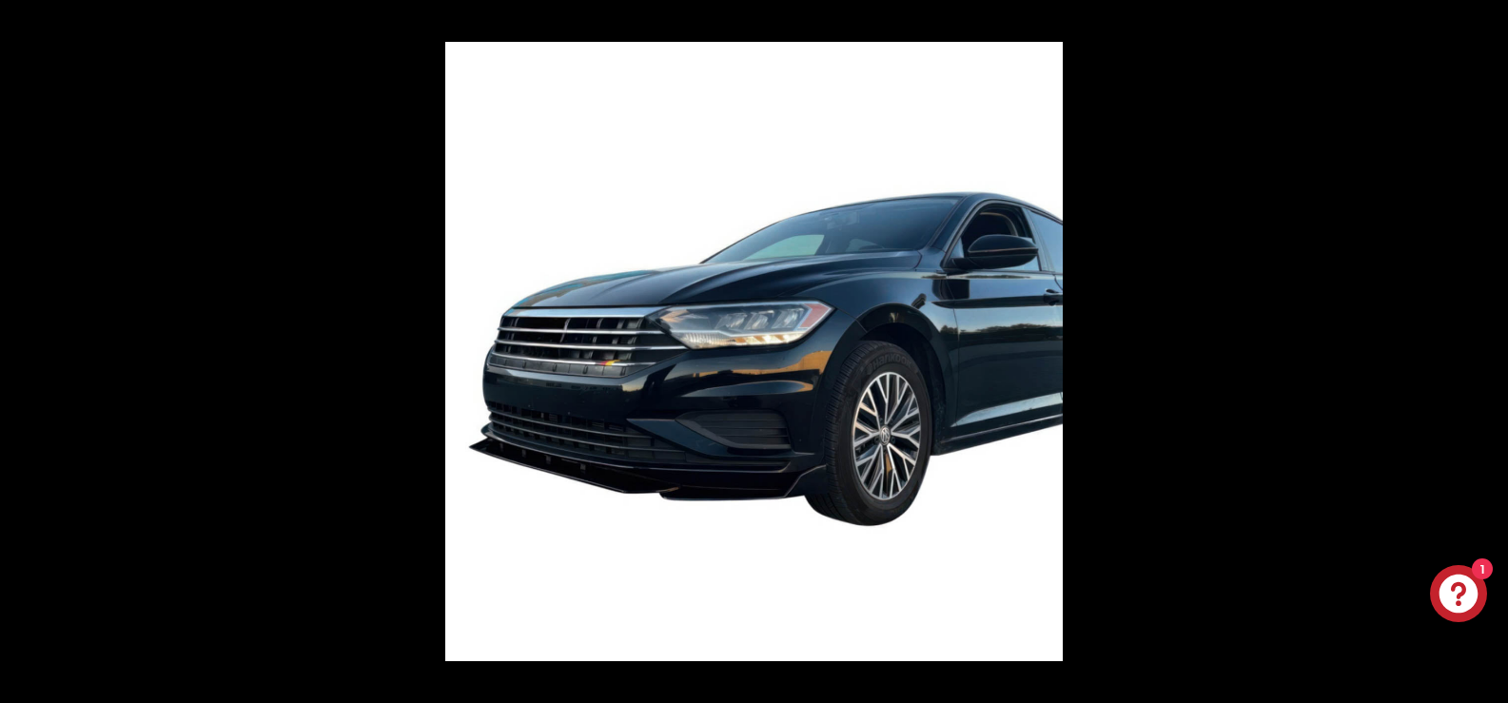
click at [1489, 350] on button at bounding box center [1474, 351] width 67 height 95
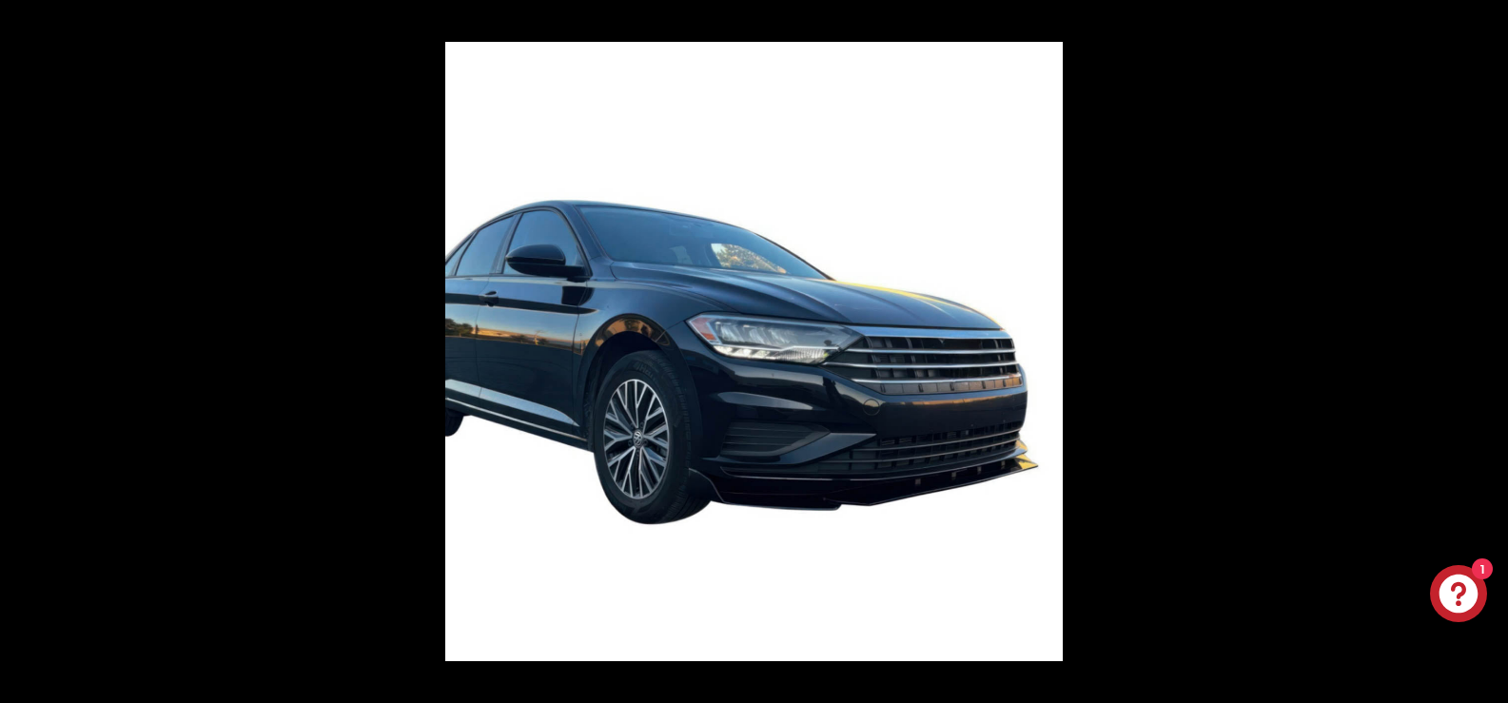
click at [1489, 350] on button at bounding box center [1474, 351] width 67 height 95
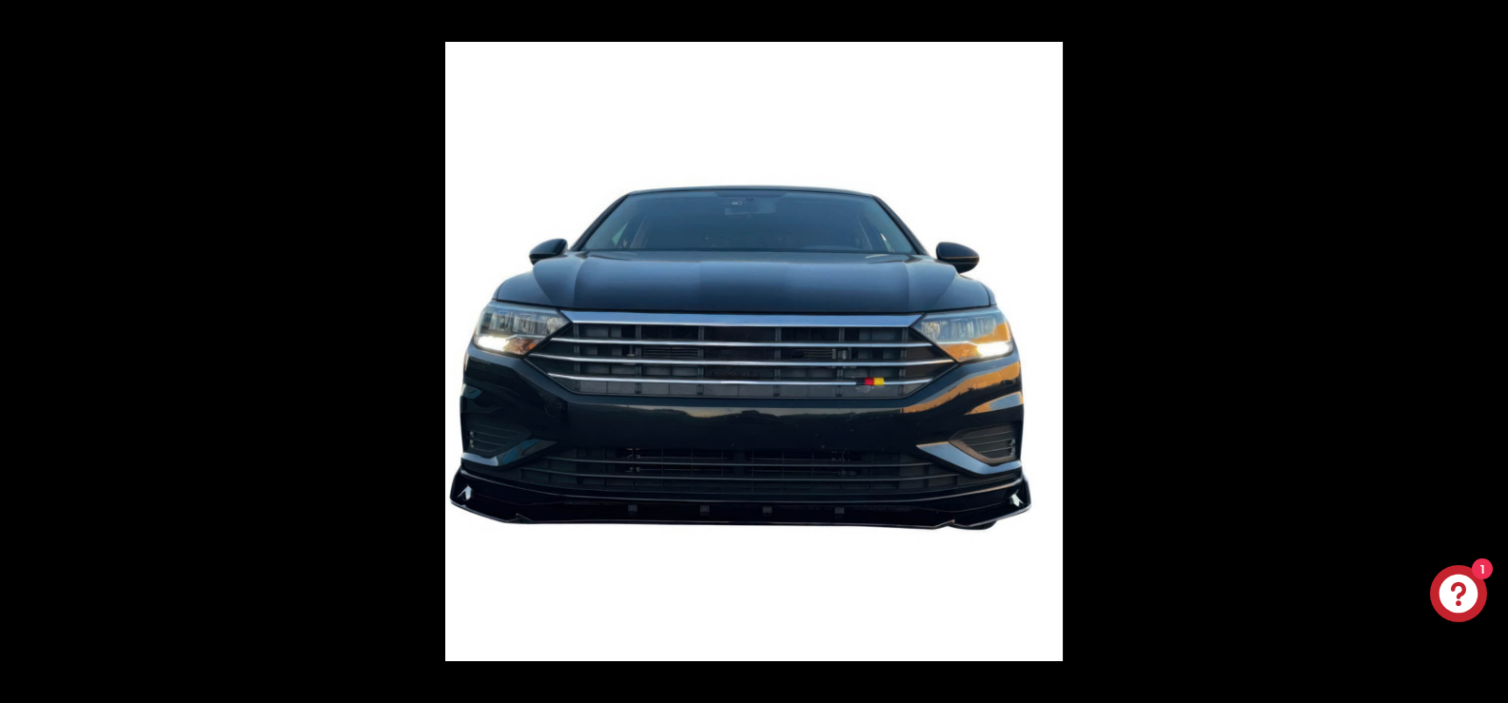
scroll to position [0, 448]
click at [1489, 350] on button at bounding box center [1474, 351] width 67 height 95
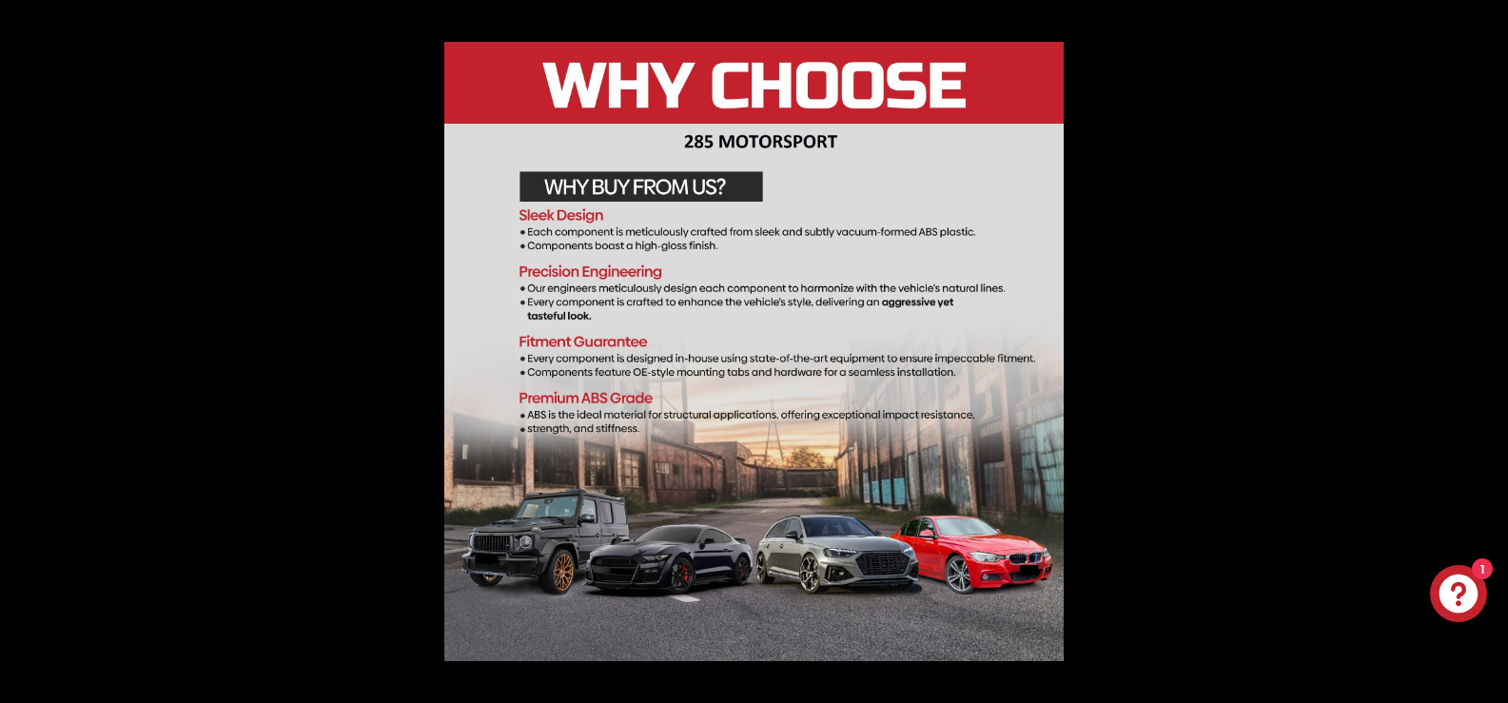
click at [1489, 350] on button at bounding box center [1474, 351] width 67 height 95
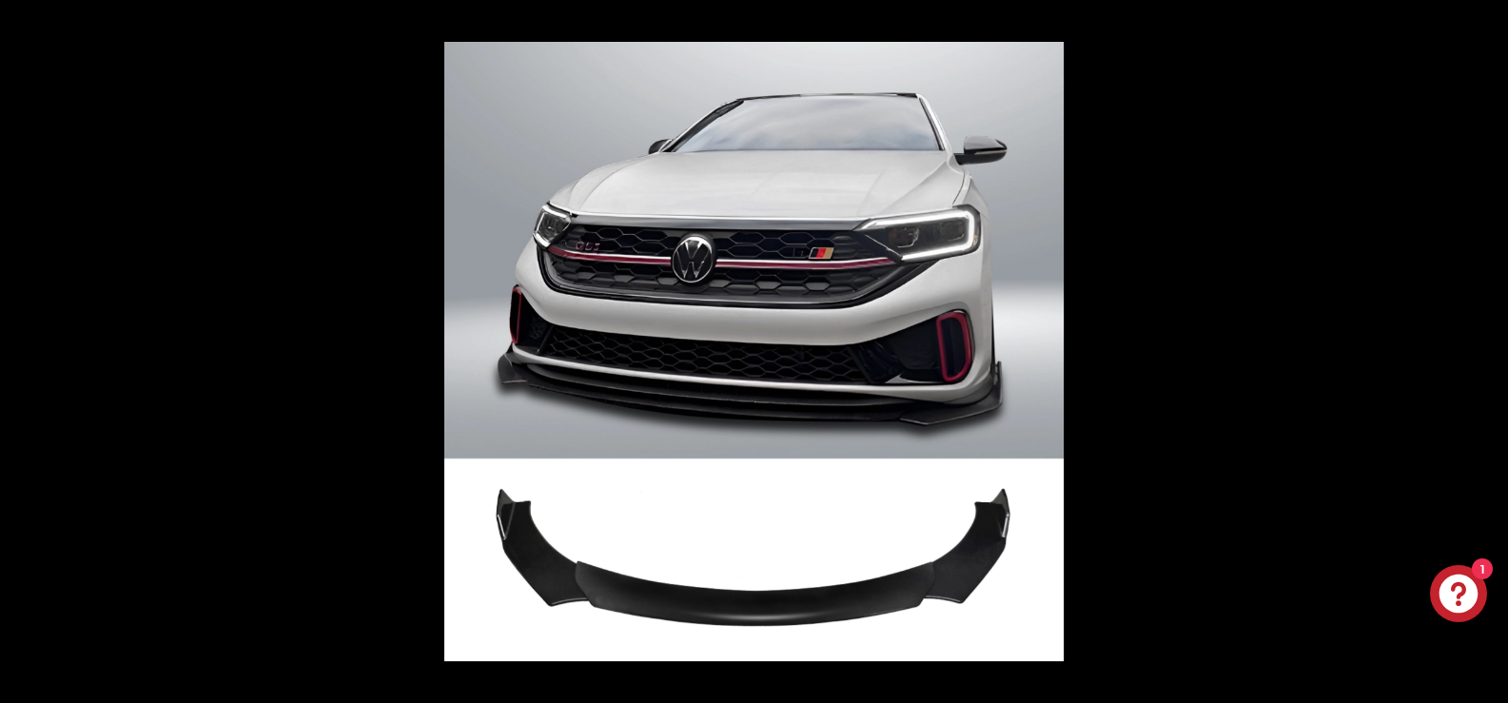
scroll to position [0, 0]
click at [1489, 350] on button at bounding box center [1474, 351] width 67 height 95
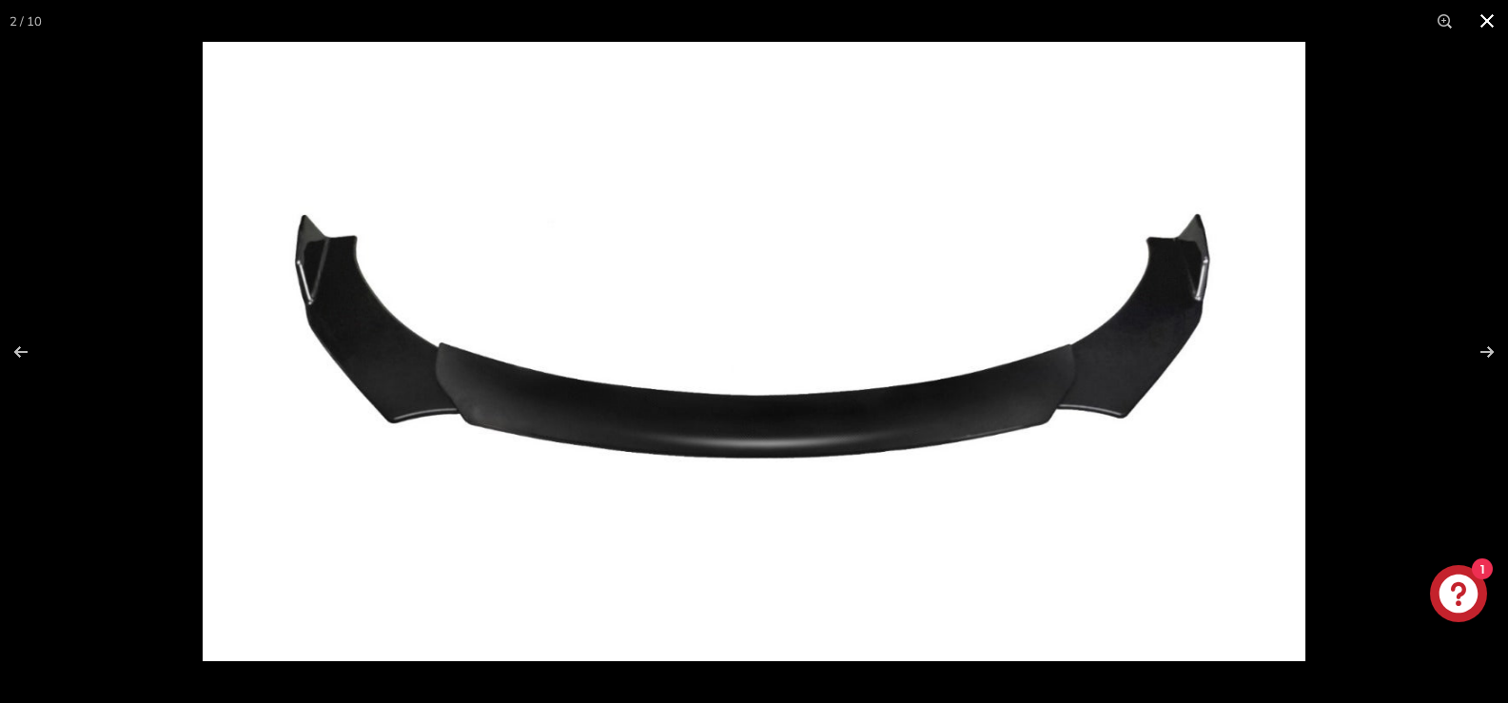
click at [1485, 21] on button at bounding box center [1487, 21] width 42 height 42
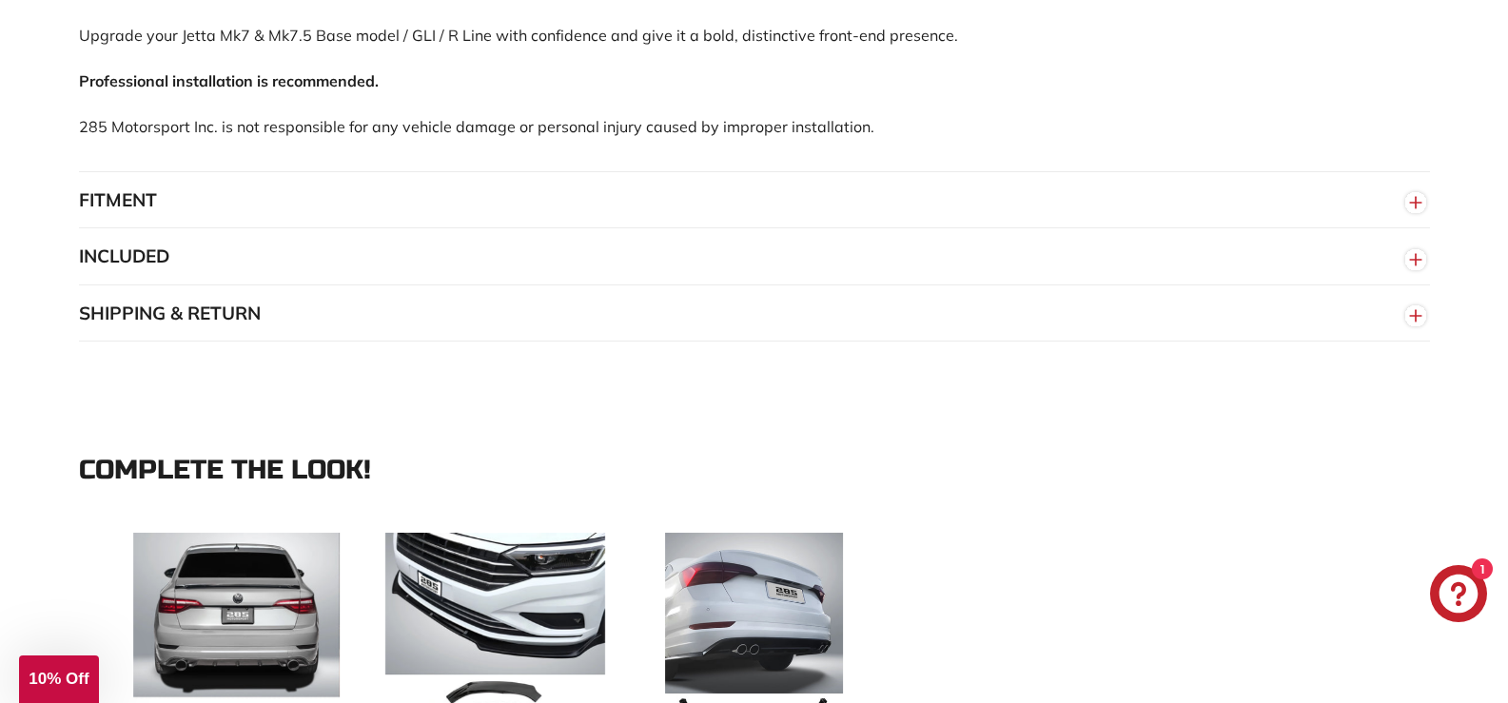
scroll to position [1547, 0]
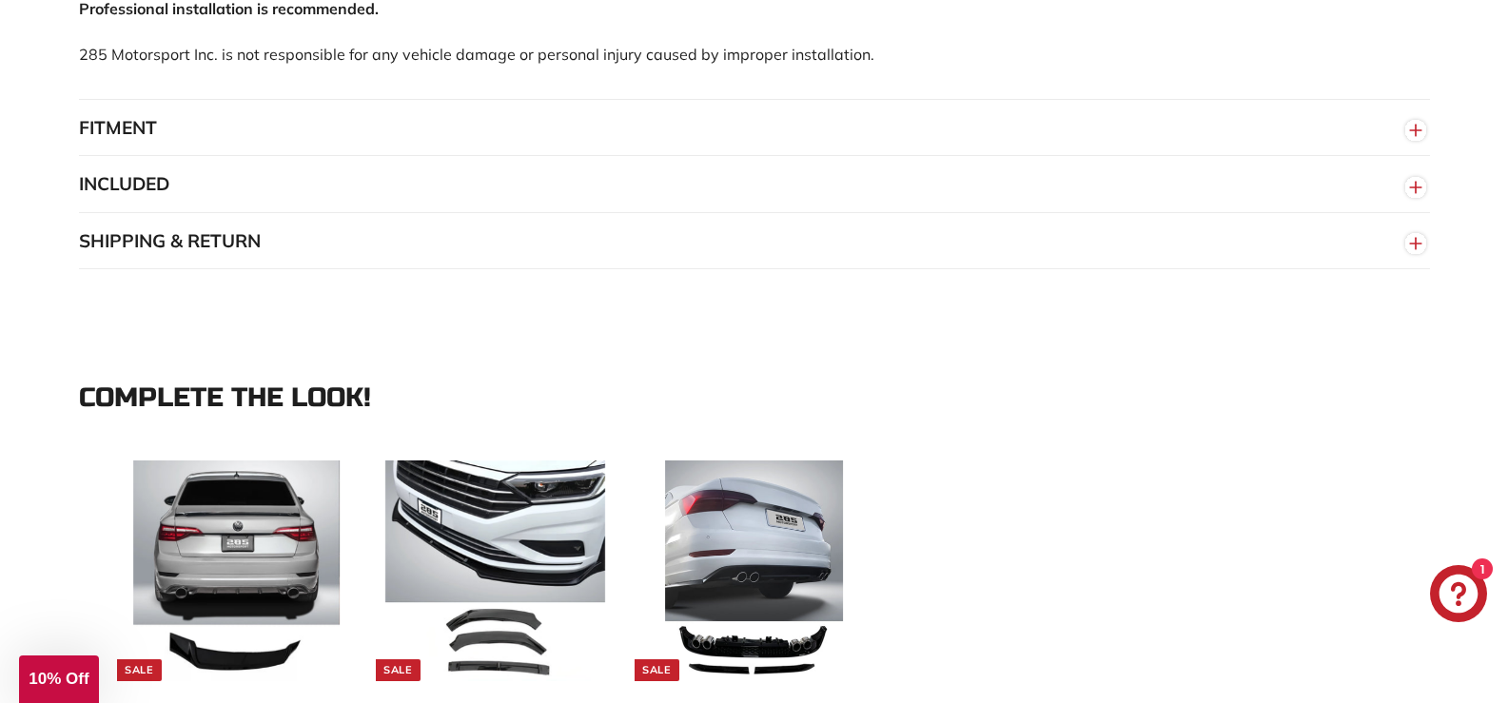
click at [1421, 141] on circle "button" at bounding box center [1415, 130] width 21 height 21
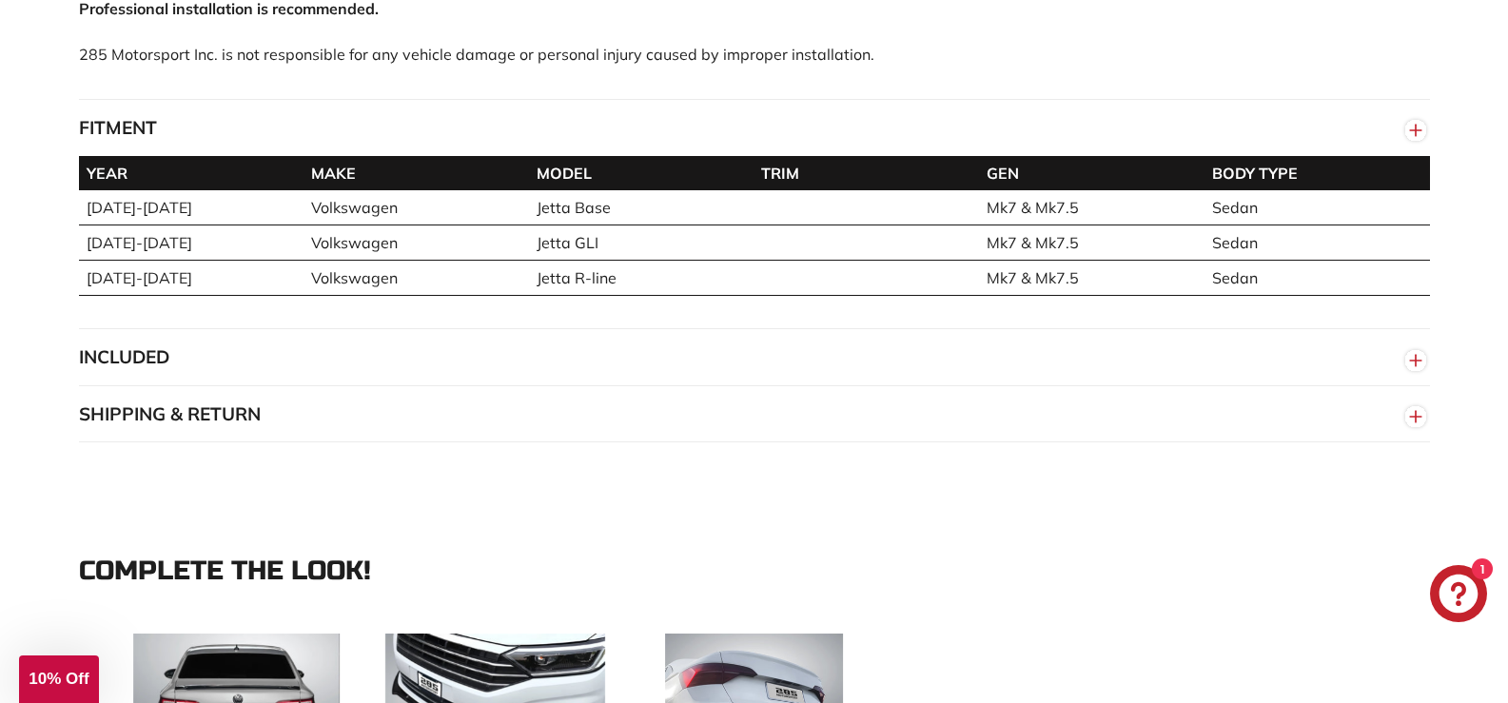
click at [1402, 374] on icon "button" at bounding box center [1415, 360] width 29 height 34
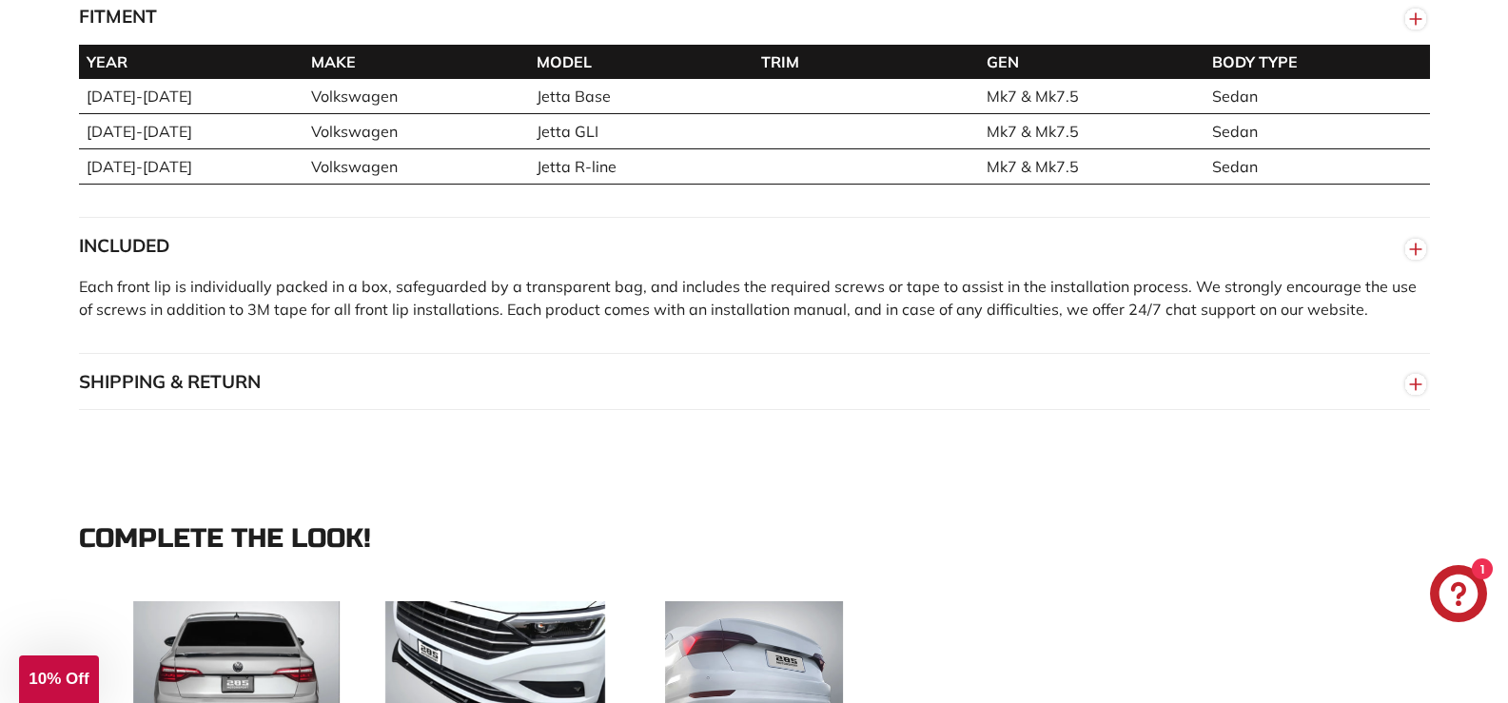
scroll to position [1584, 0]
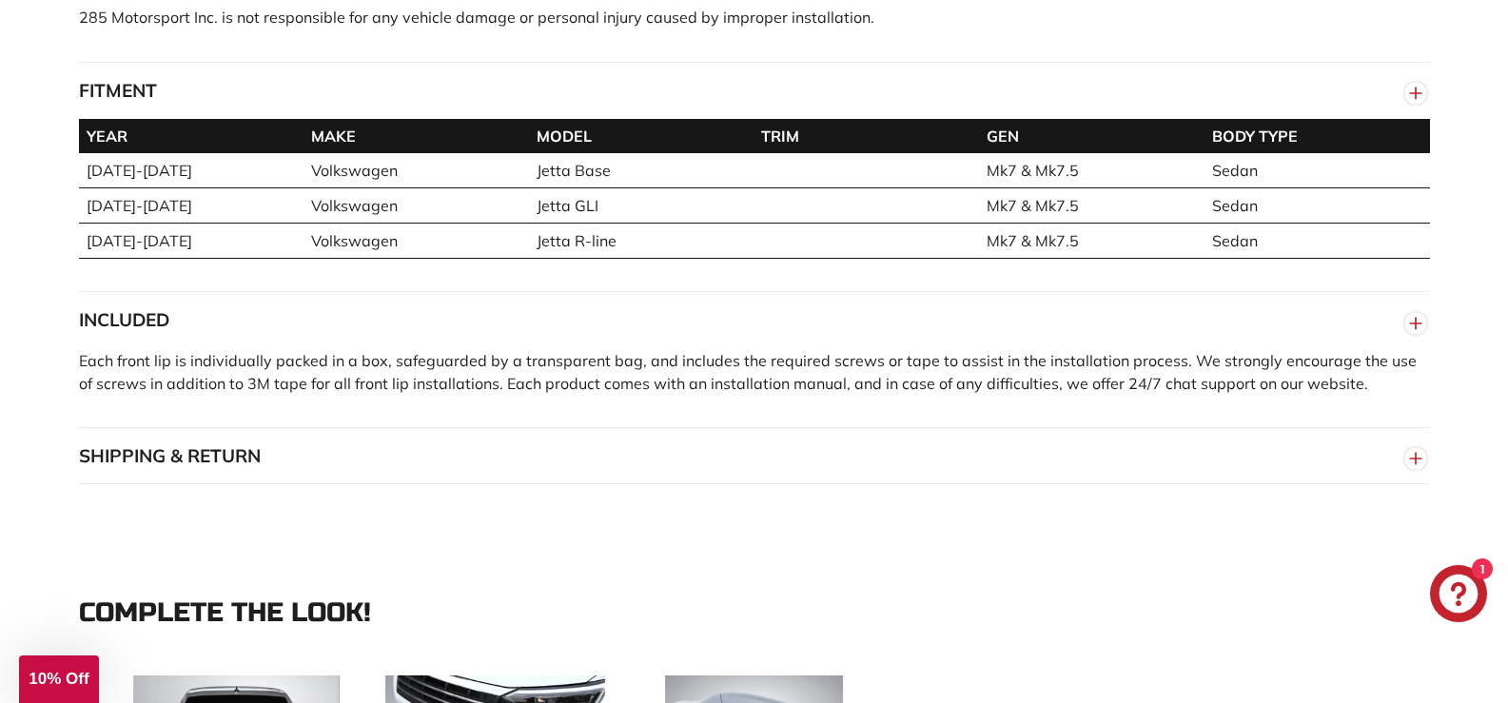
click at [1416, 469] on circle "button" at bounding box center [1415, 458] width 21 height 21
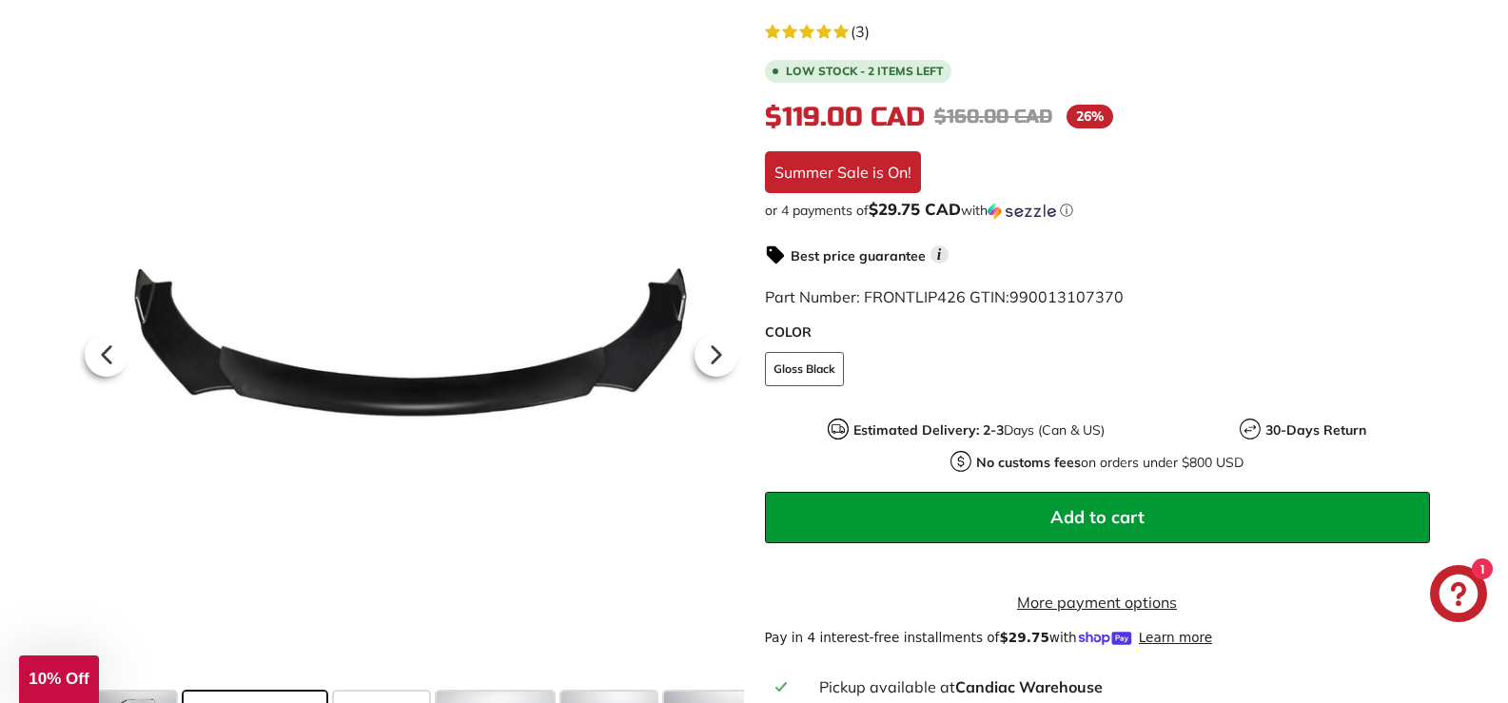
scroll to position [390, 0]
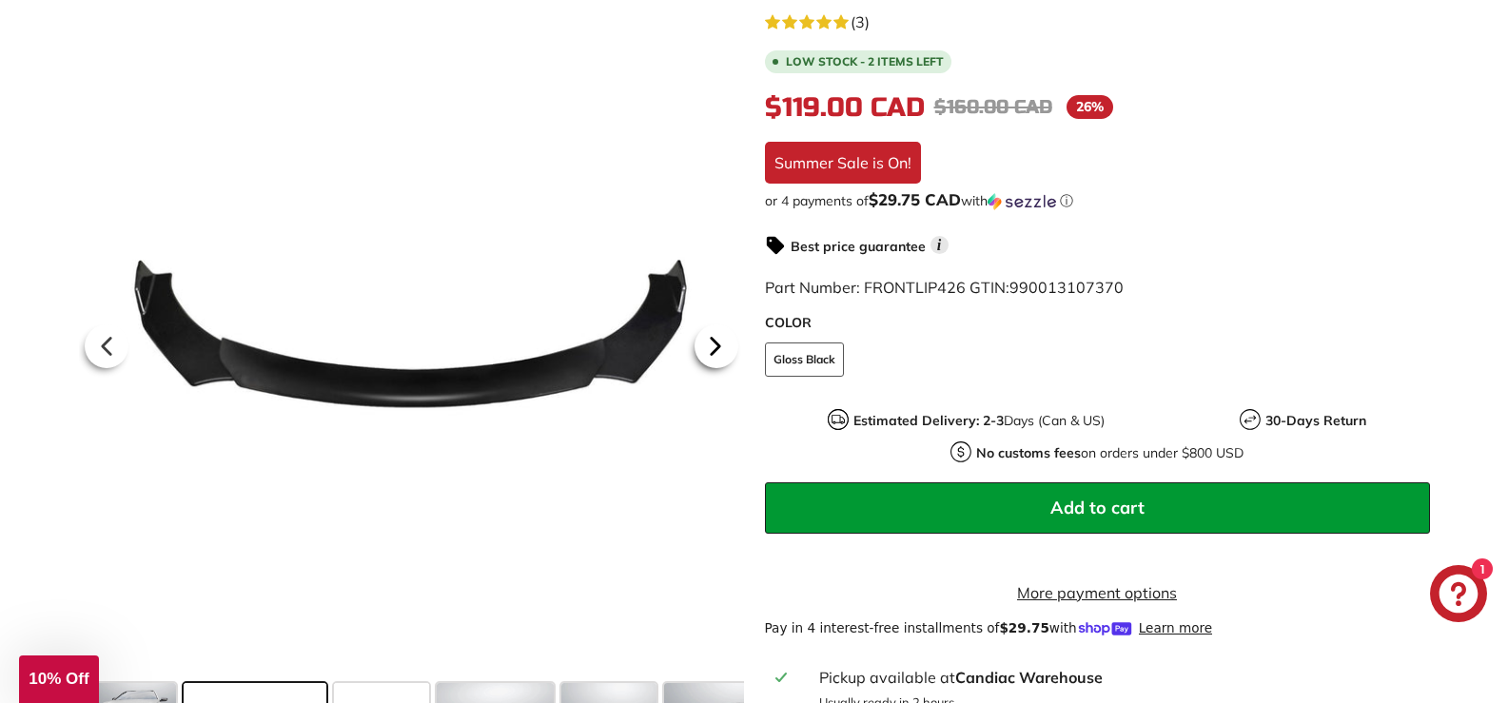
click at [710, 353] on icon at bounding box center [716, 345] width 44 height 44
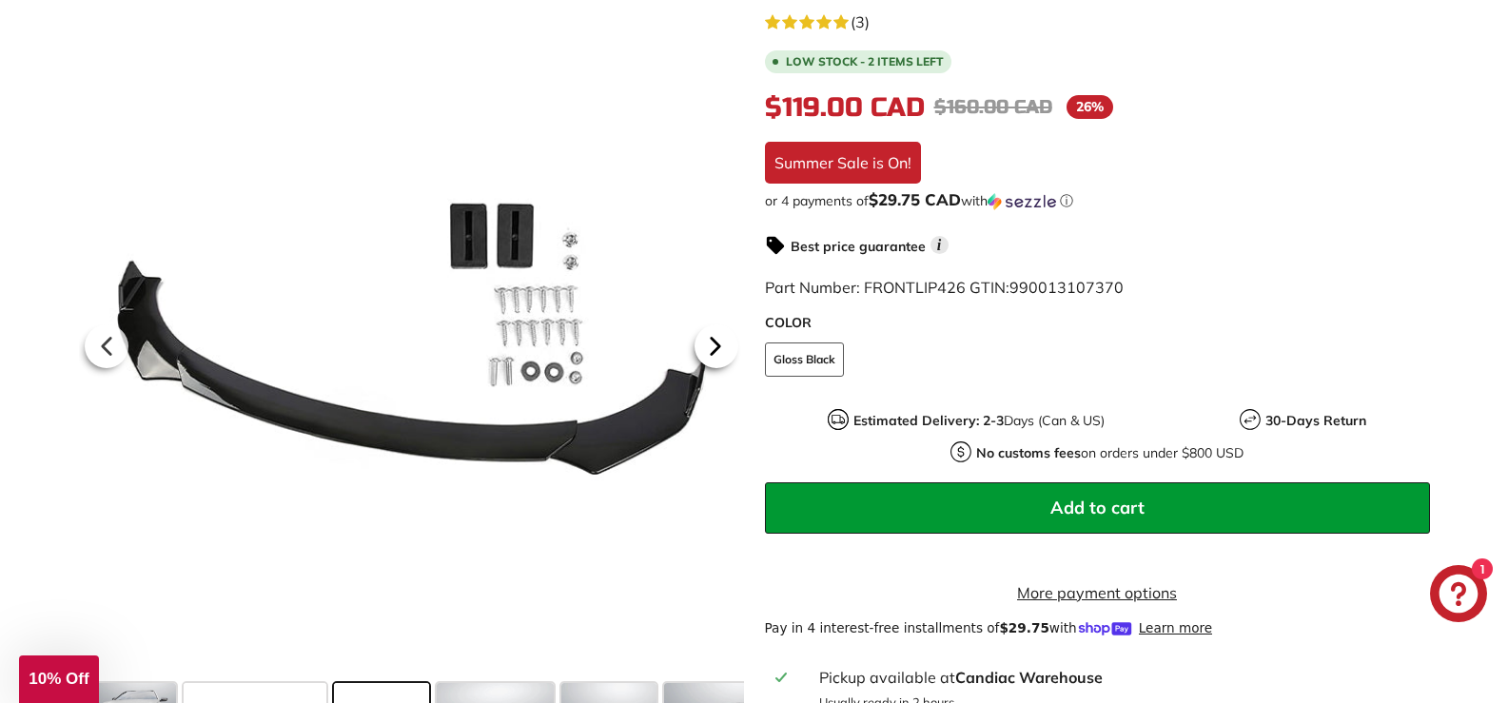
click at [710, 353] on icon at bounding box center [716, 345] width 44 height 44
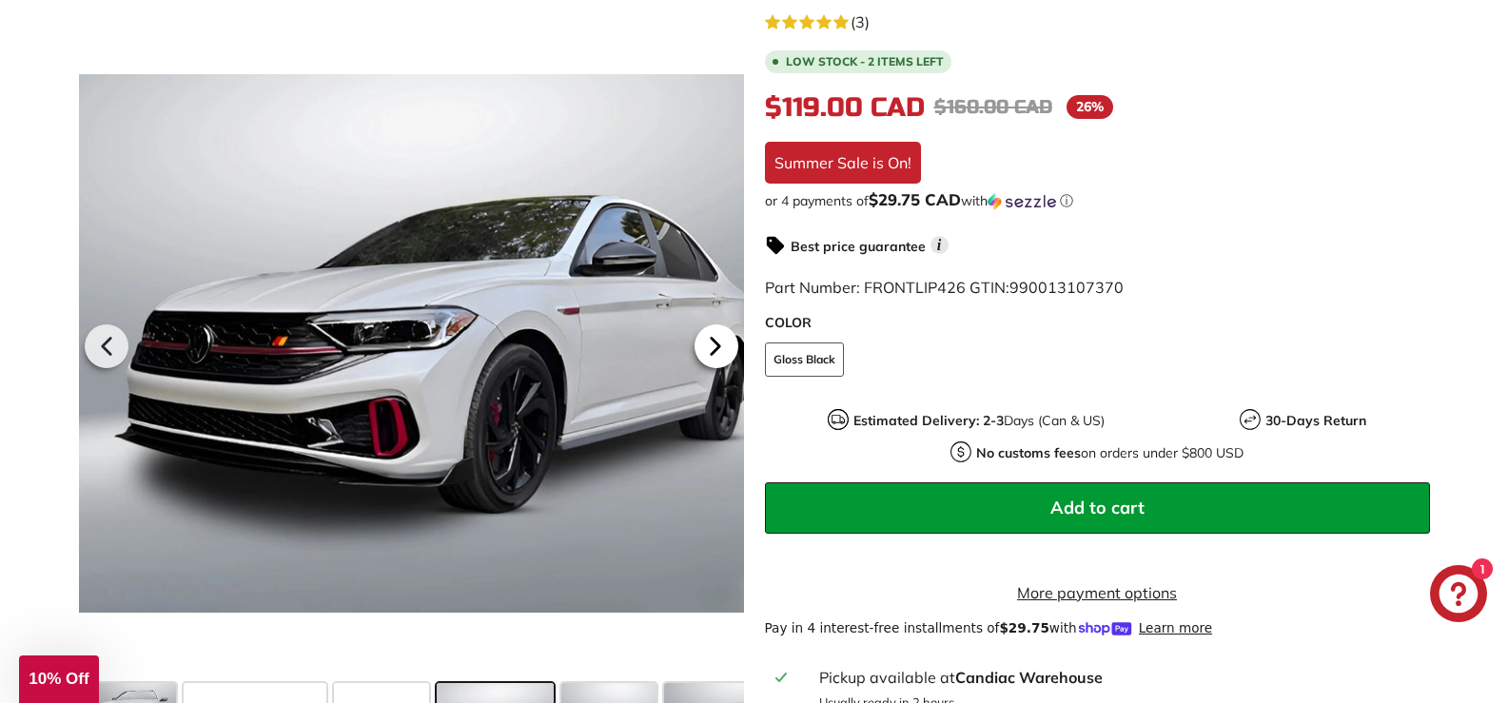
click at [710, 353] on icon at bounding box center [716, 345] width 44 height 44
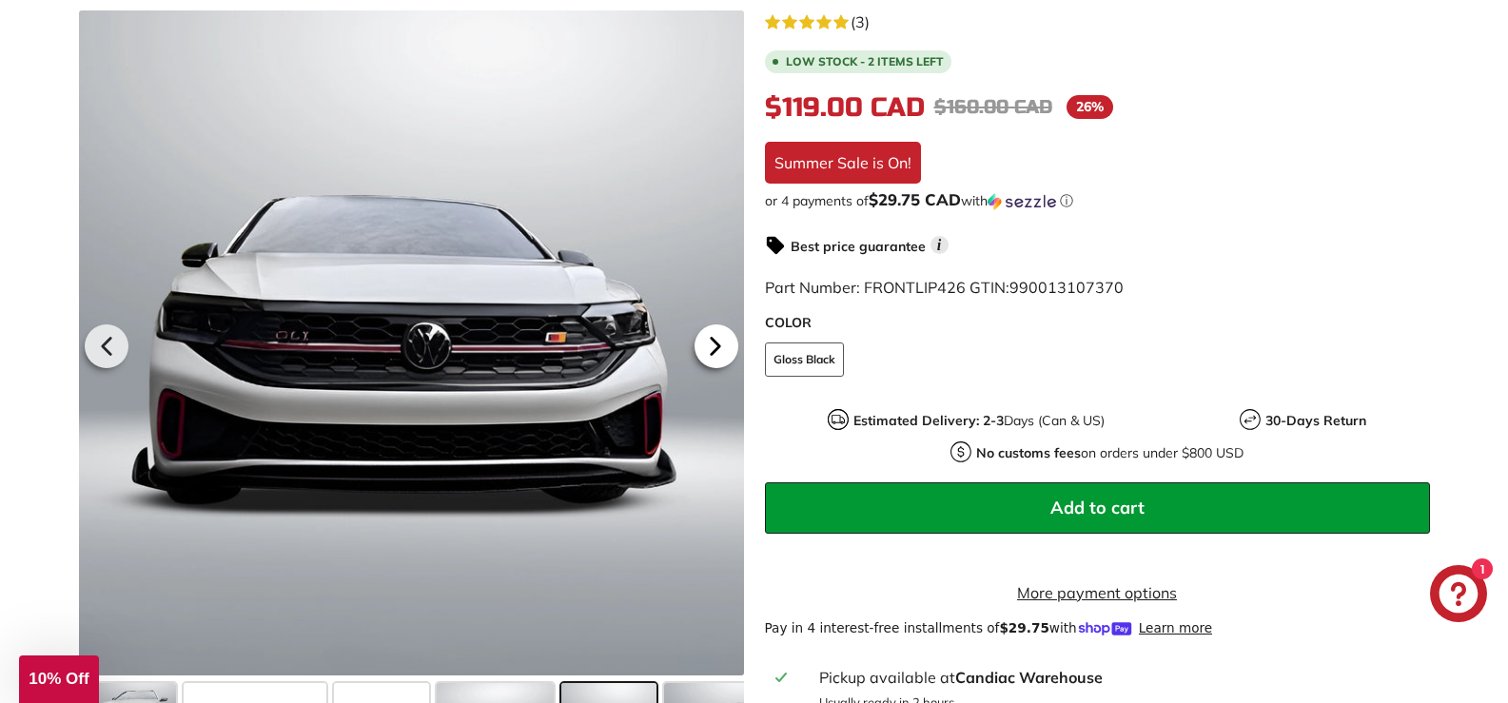
click at [710, 353] on icon at bounding box center [716, 345] width 44 height 44
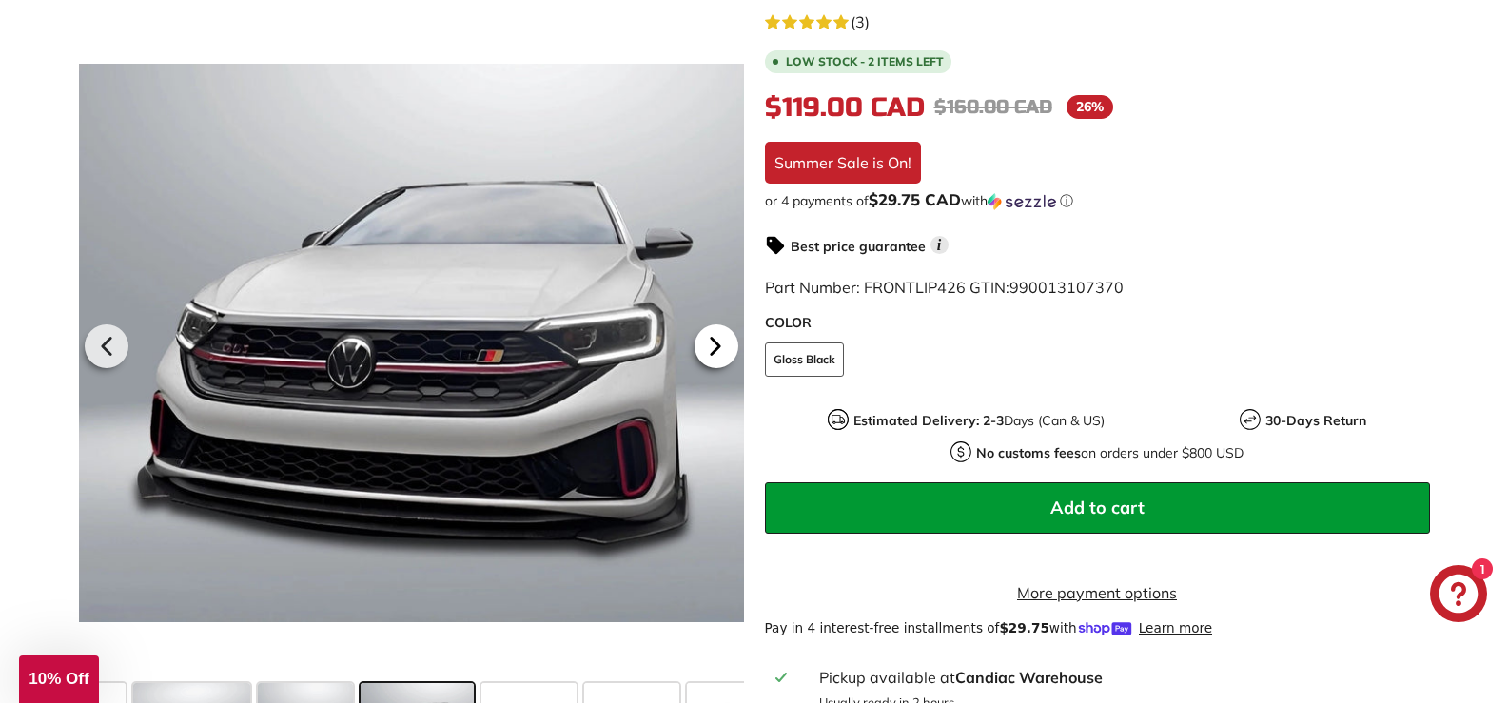
scroll to position [0, 310]
click at [710, 353] on icon at bounding box center [716, 345] width 44 height 44
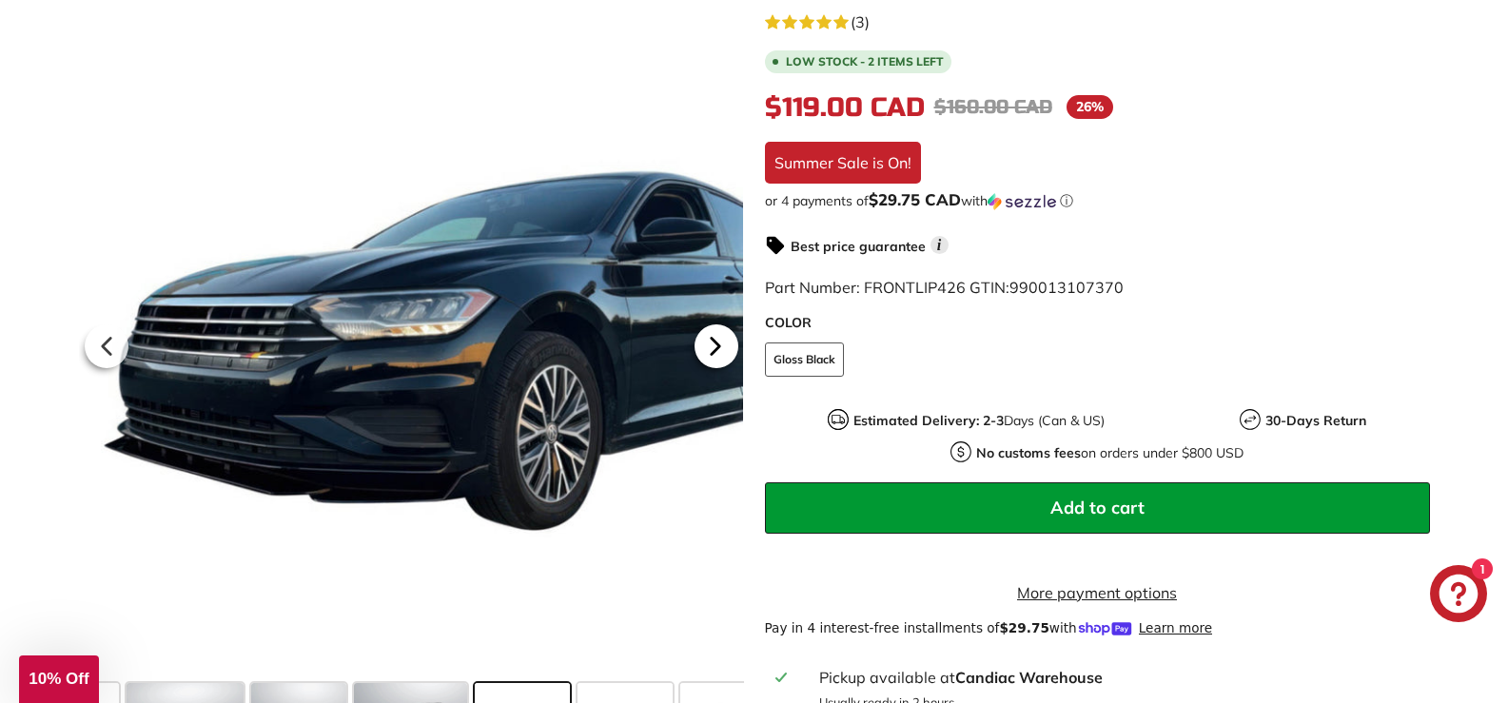
click at [710, 353] on icon at bounding box center [716, 345] width 44 height 44
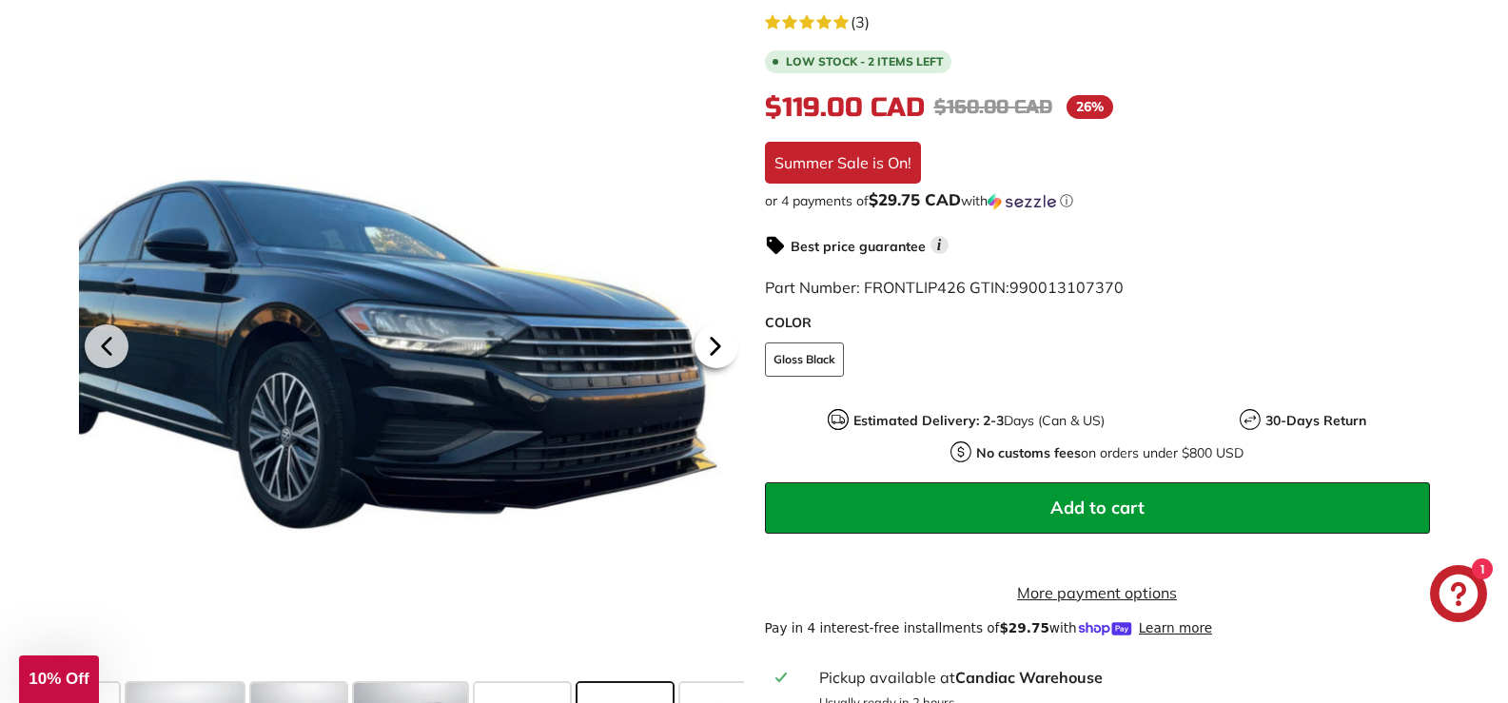
click at [710, 353] on icon at bounding box center [716, 345] width 44 height 44
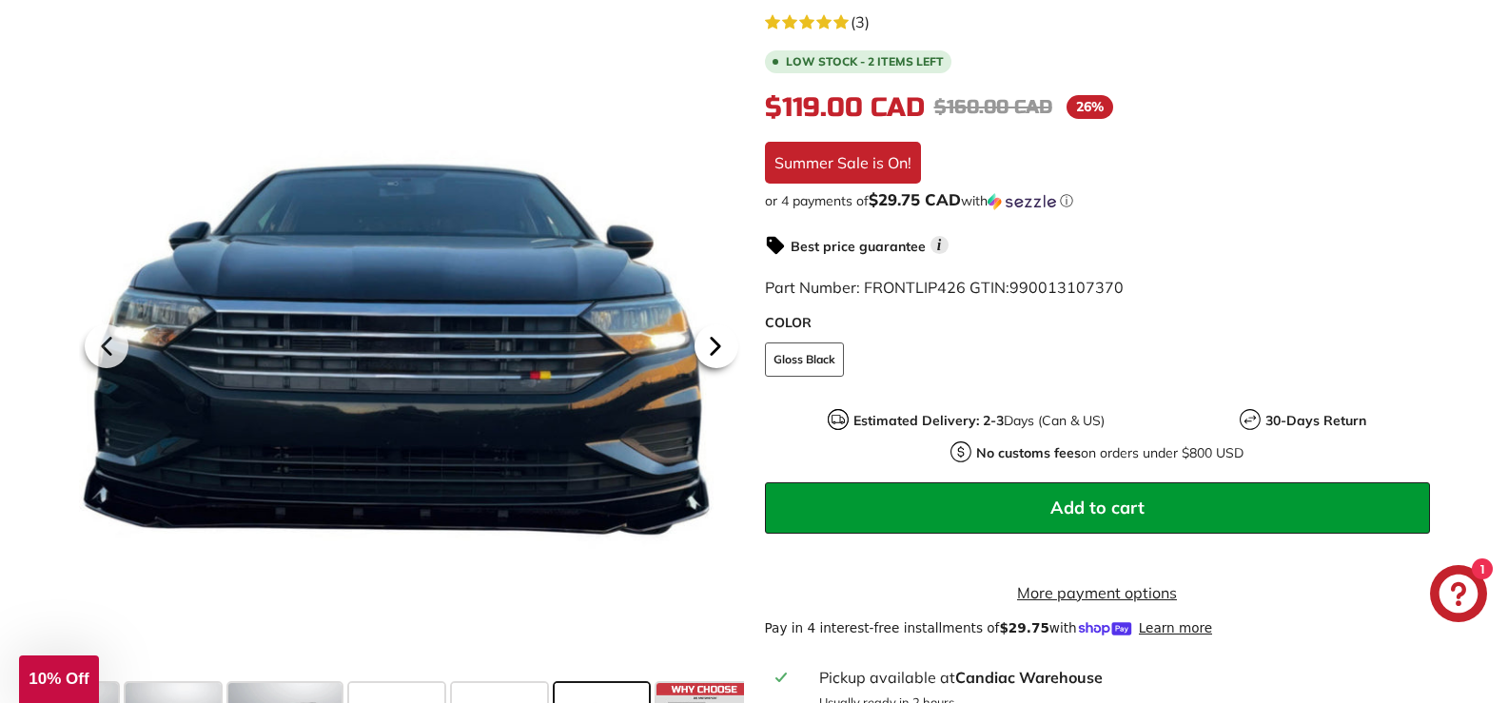
scroll to position [0, 448]
click at [845, 21] on use "5.0 rating (3 votes)" at bounding box center [840, 21] width 15 height 14
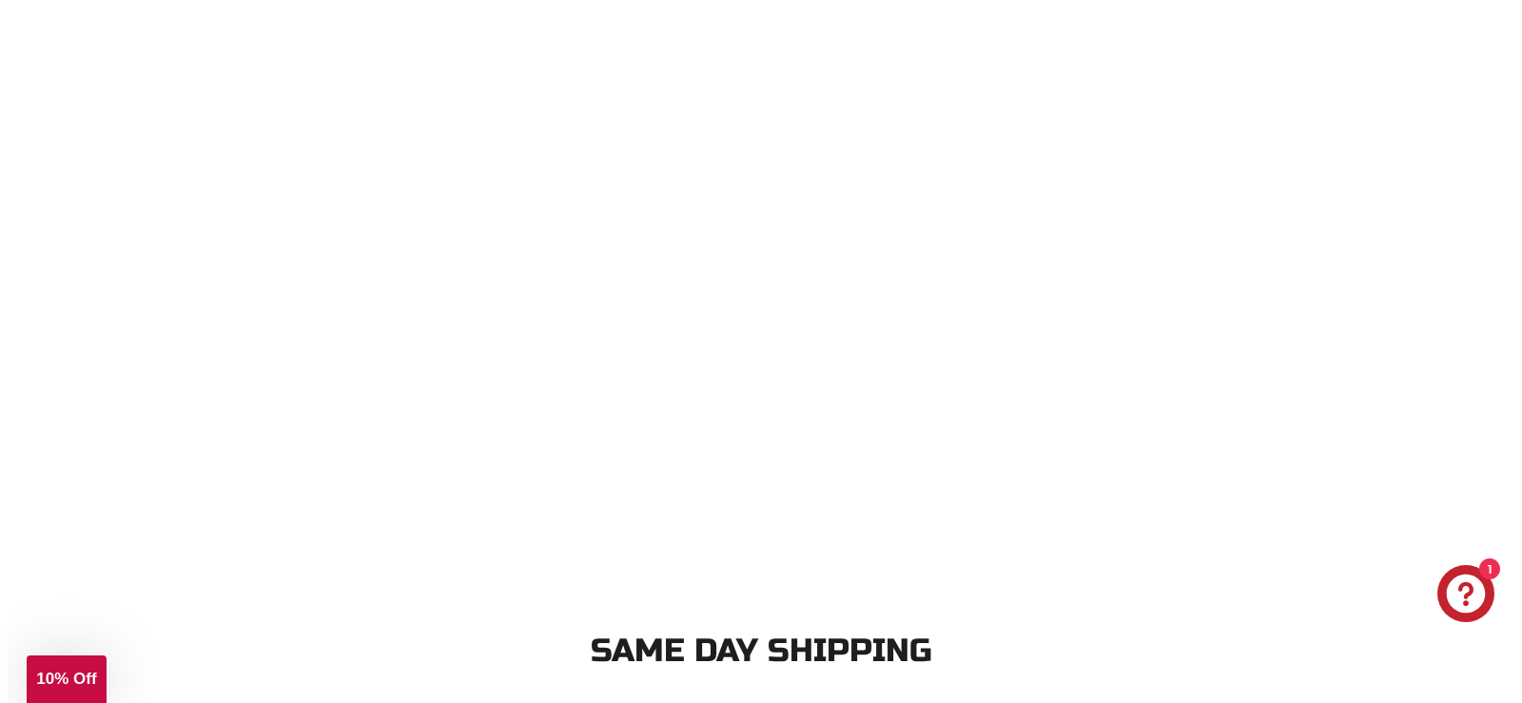
scroll to position [3826, 0]
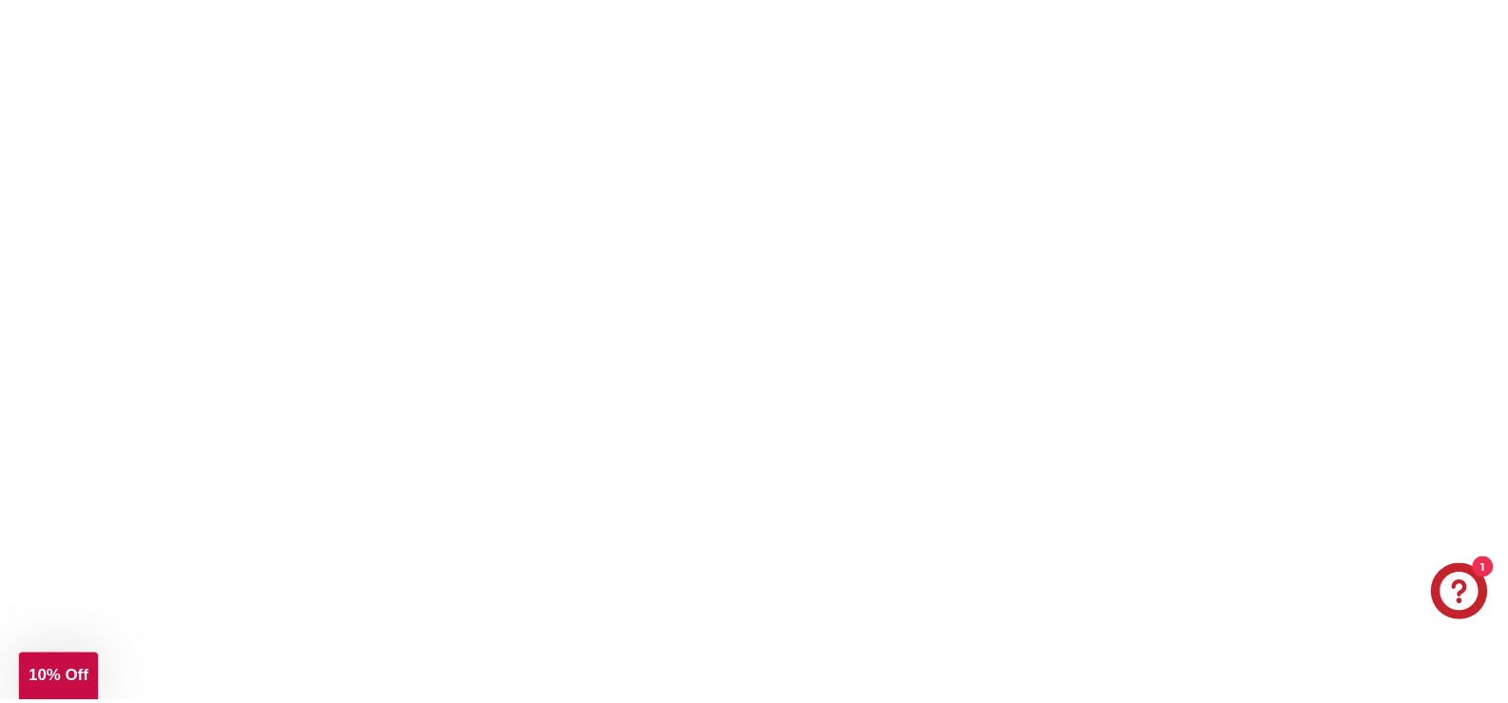
scroll to position [3842, 0]
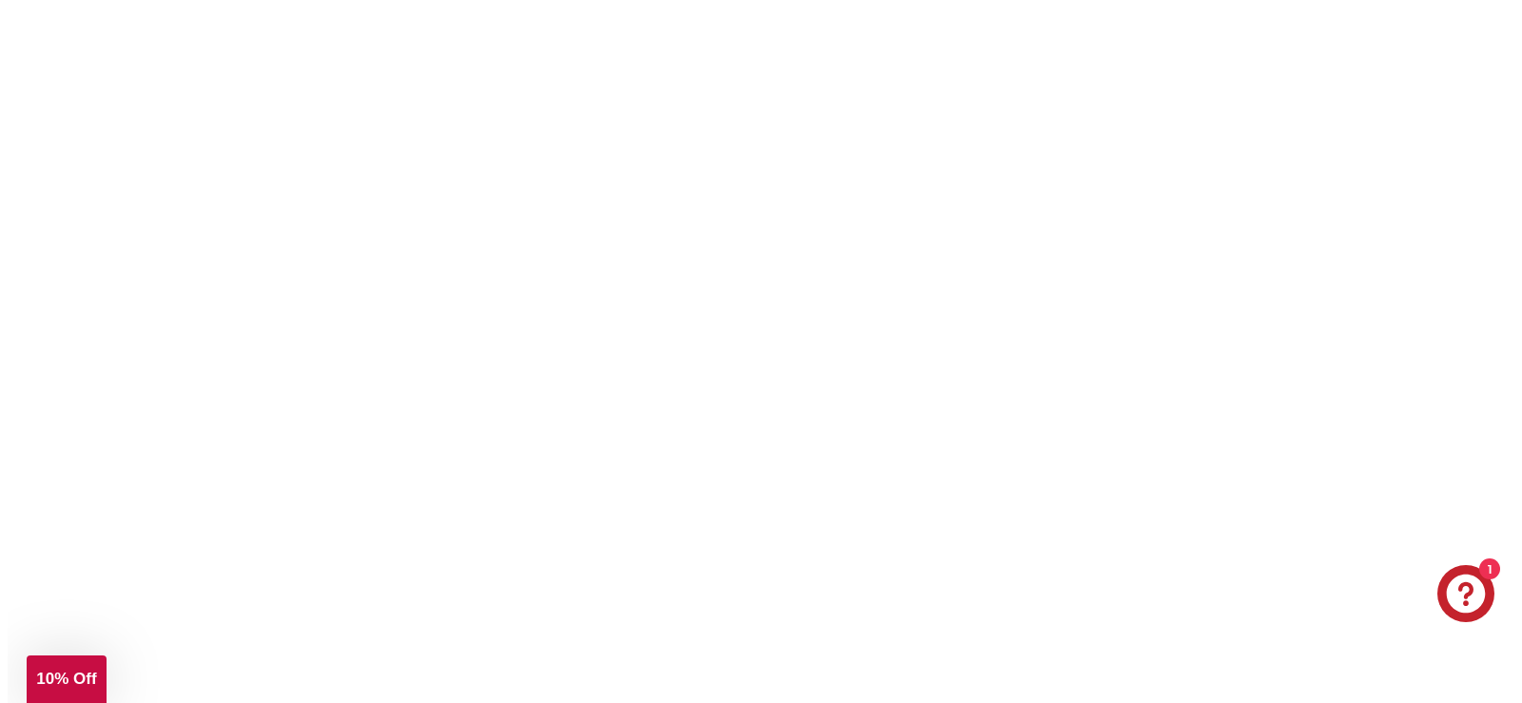
scroll to position [4360, 0]
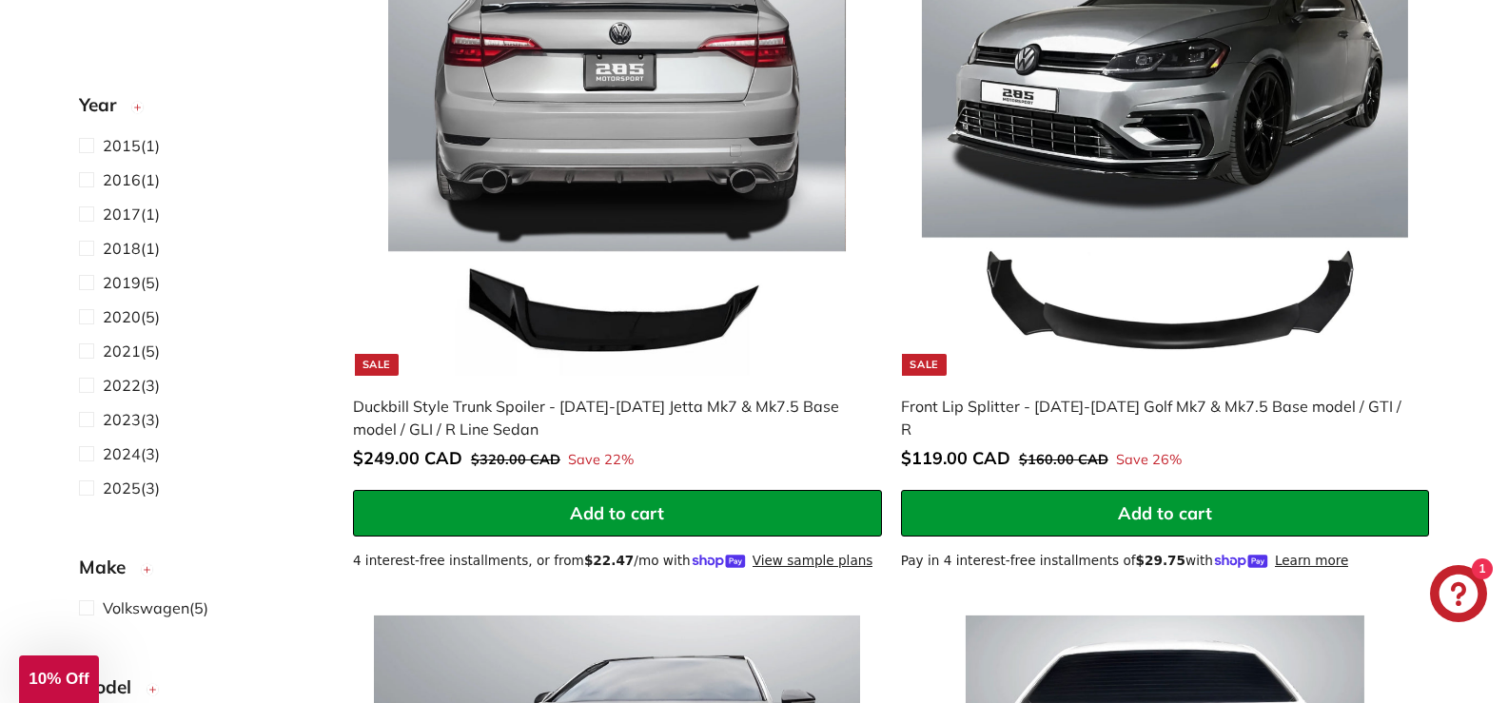
scroll to position [492, 0]
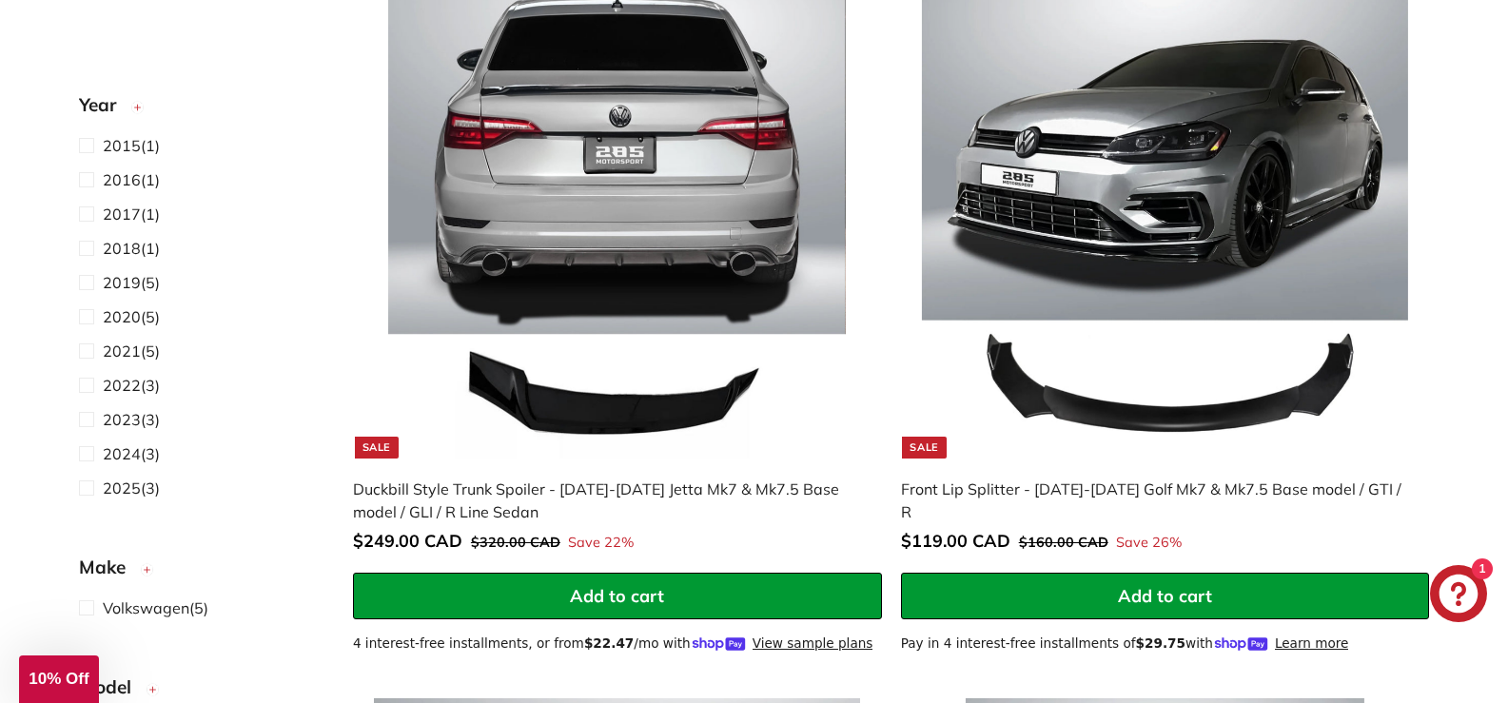
click at [598, 277] on img at bounding box center [617, 214] width 486 height 486
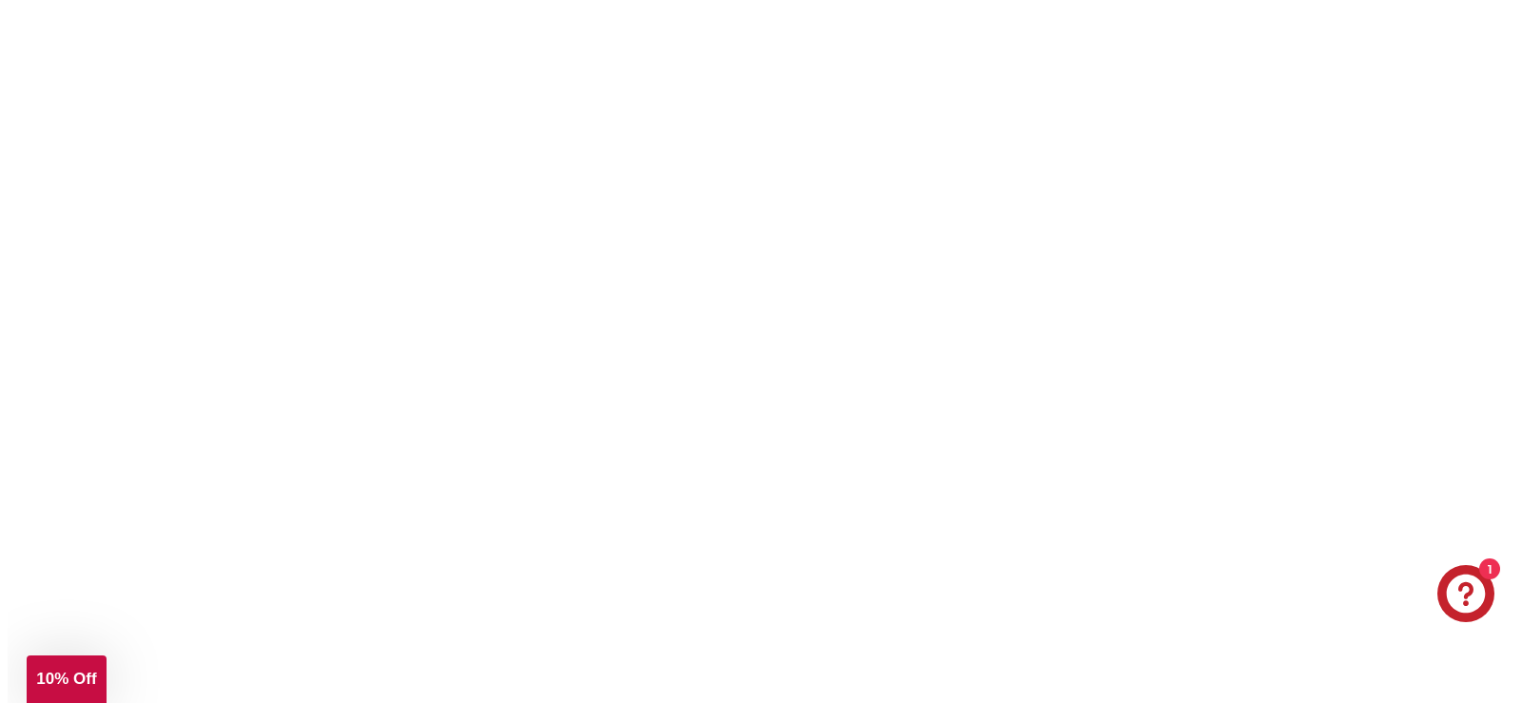
scroll to position [4498, 0]
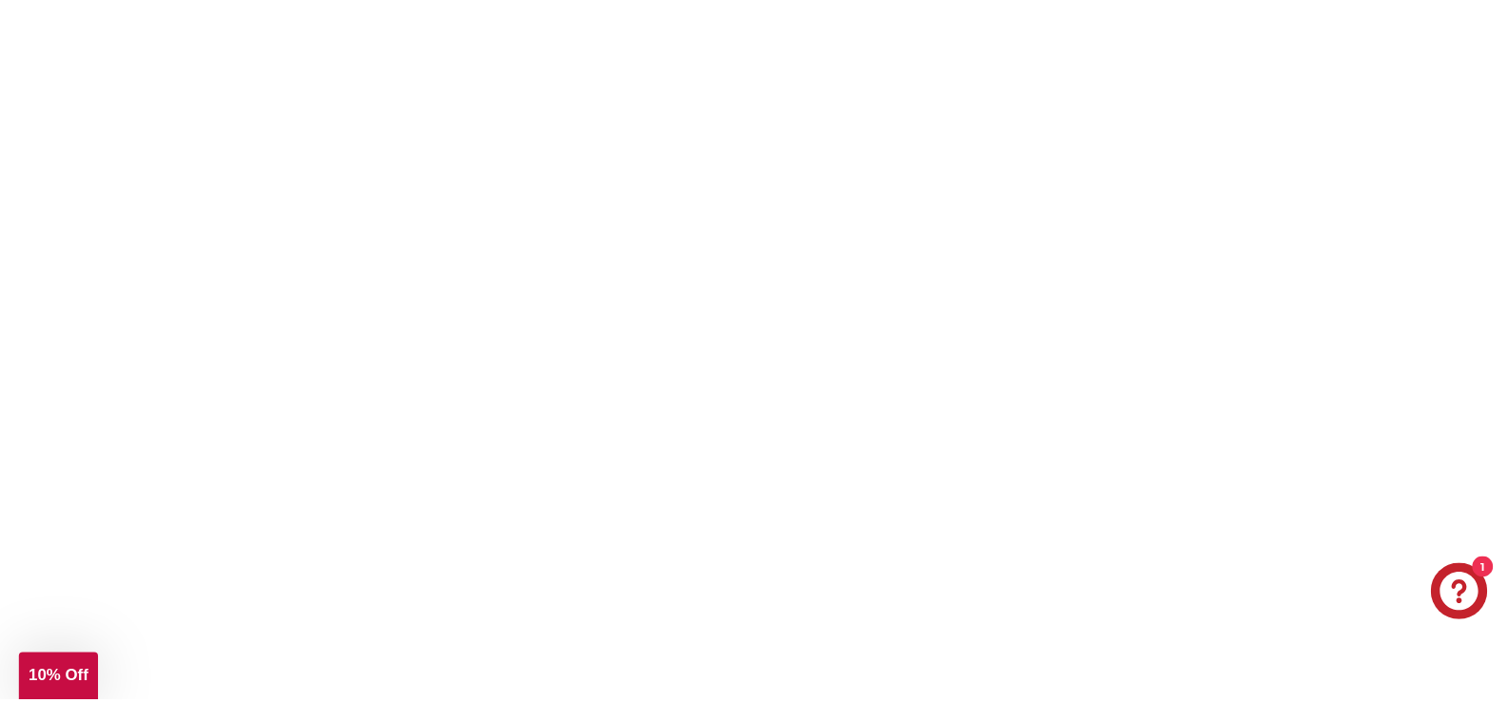
scroll to position [3389, 0]
